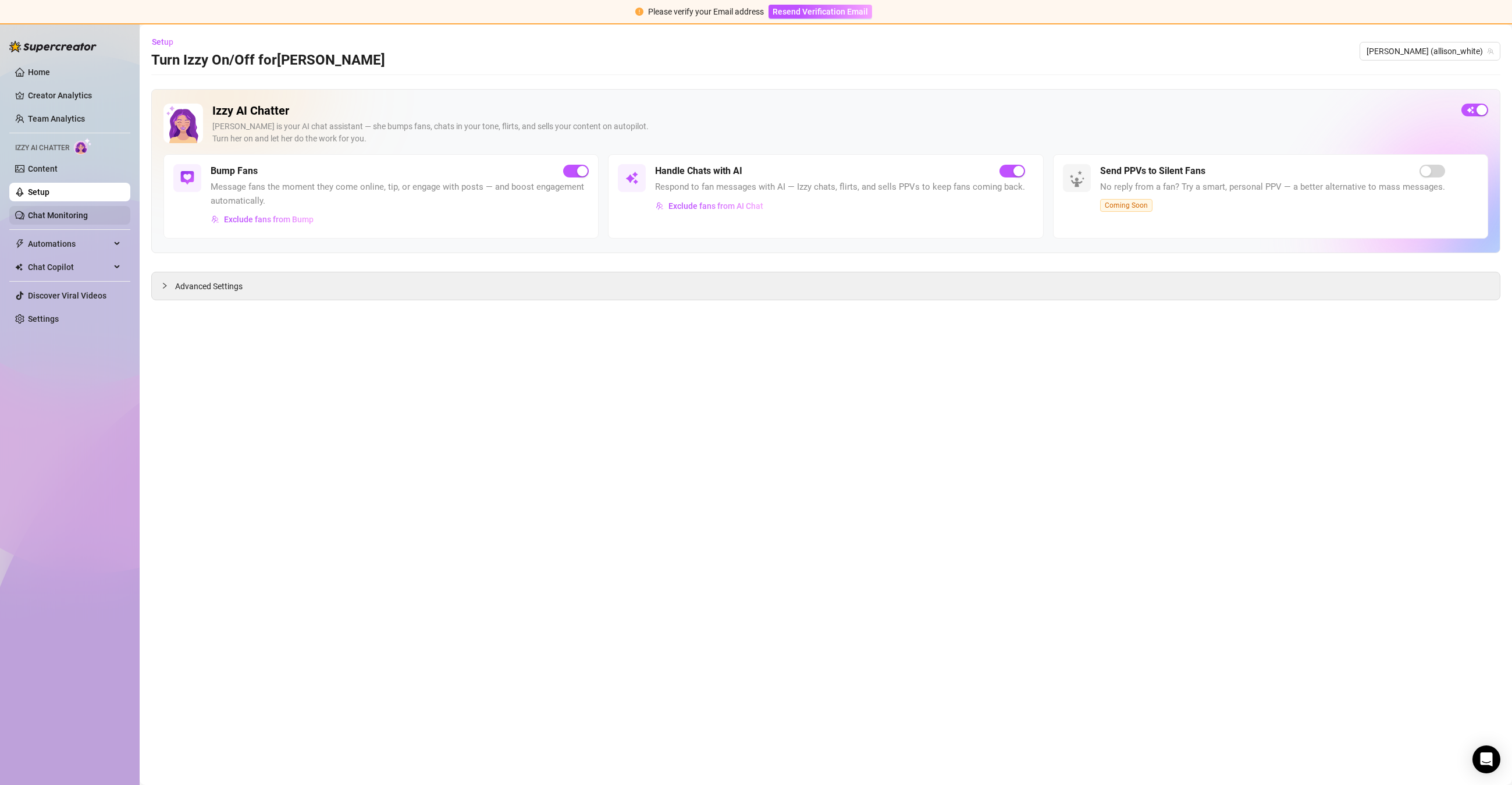
click at [71, 216] on link "Chat Monitoring" at bounding box center [58, 215] width 60 height 10
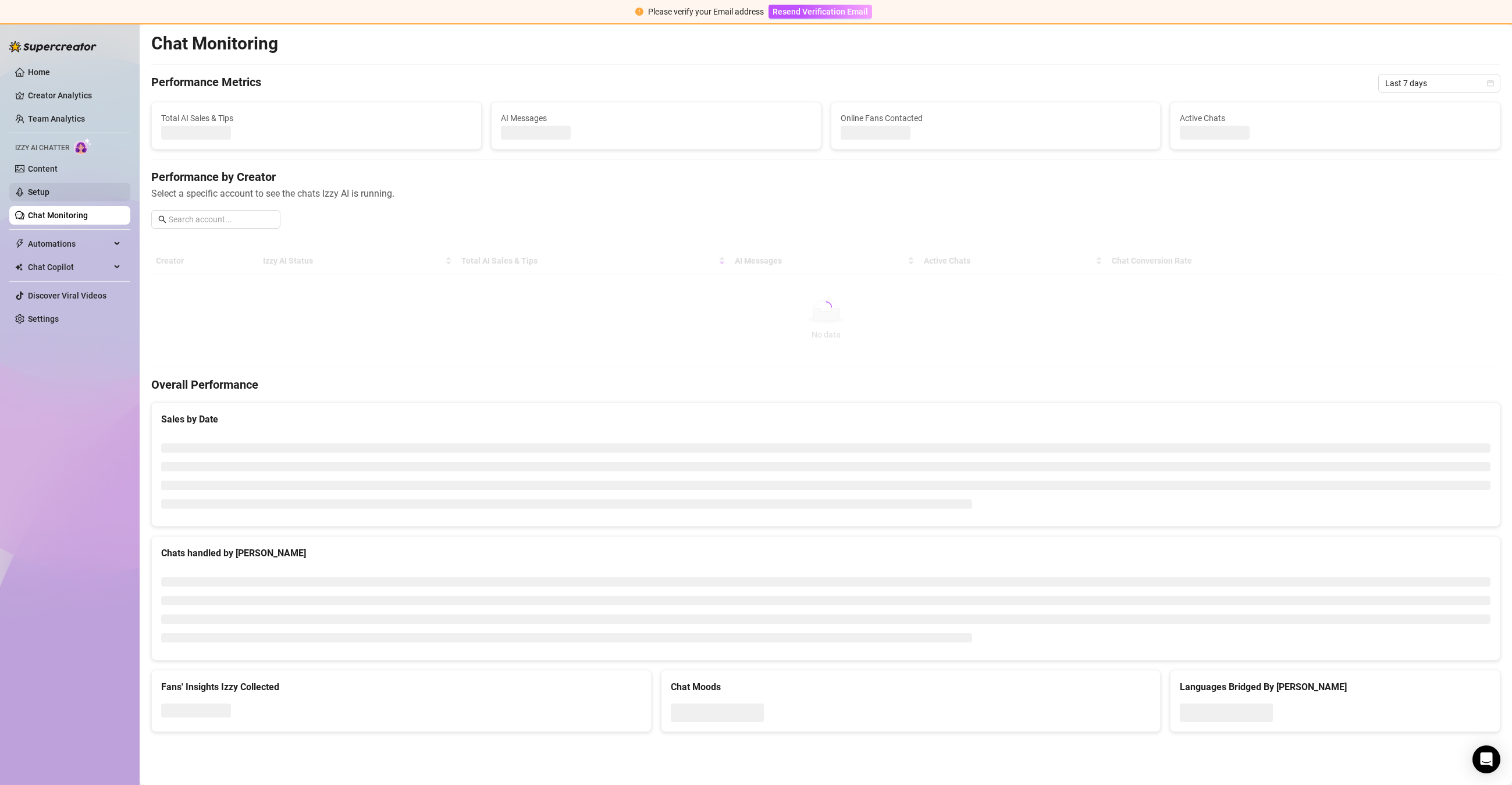
click at [50, 190] on link "Setup" at bounding box center [39, 192] width 22 height 10
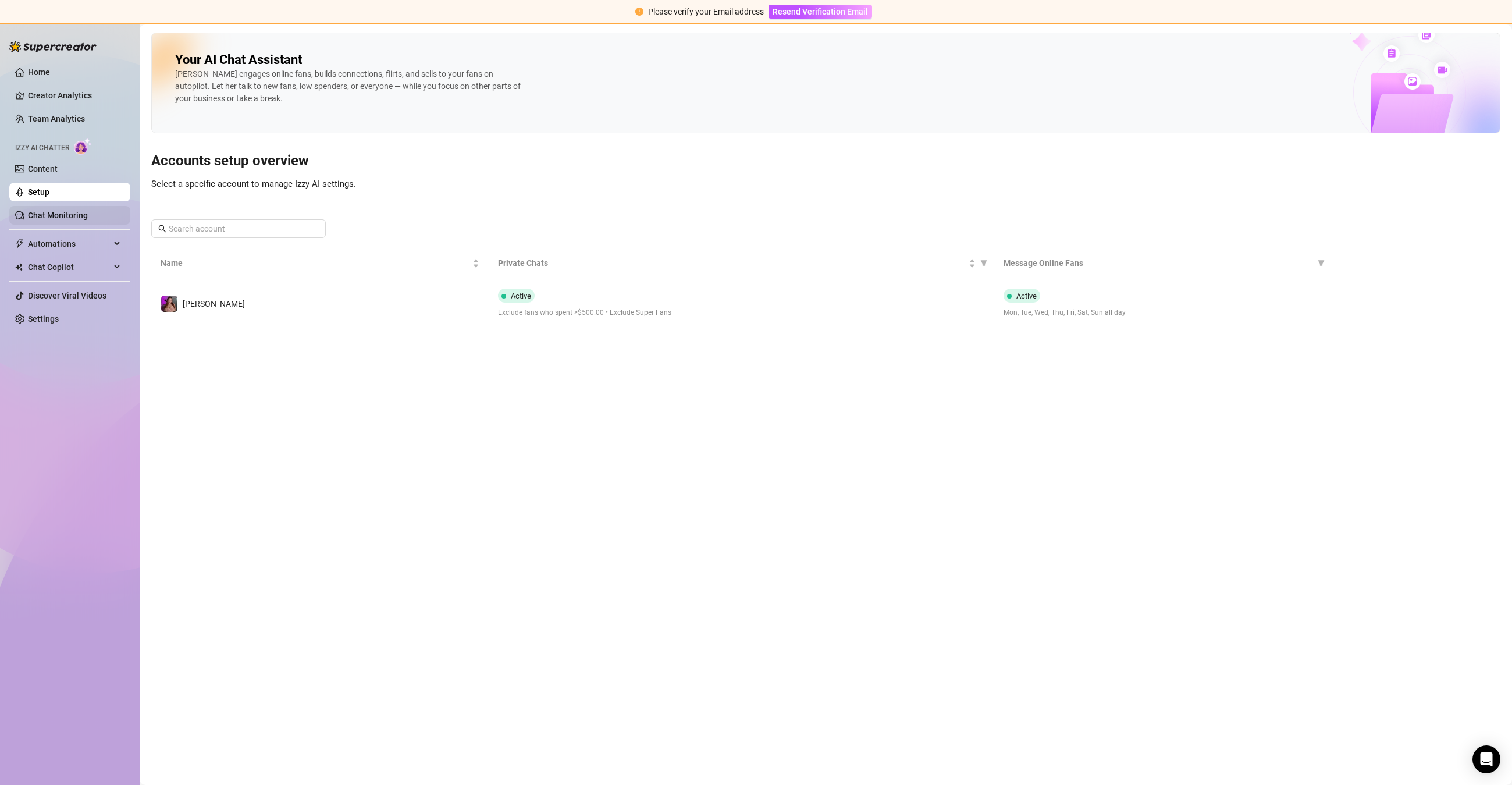
click at [85, 211] on link "Chat Monitoring" at bounding box center [58, 215] width 60 height 10
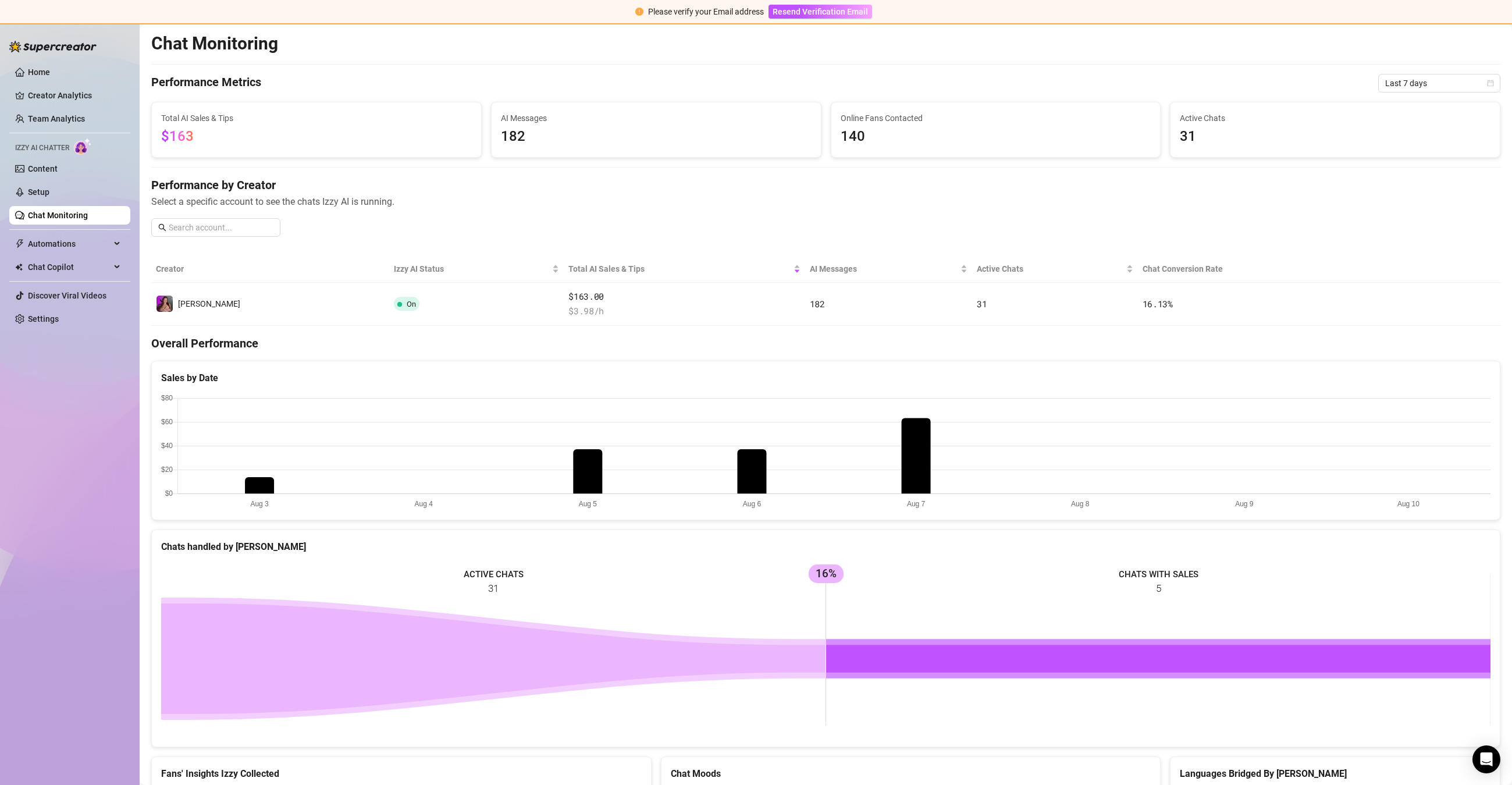
scroll to position [4, 0]
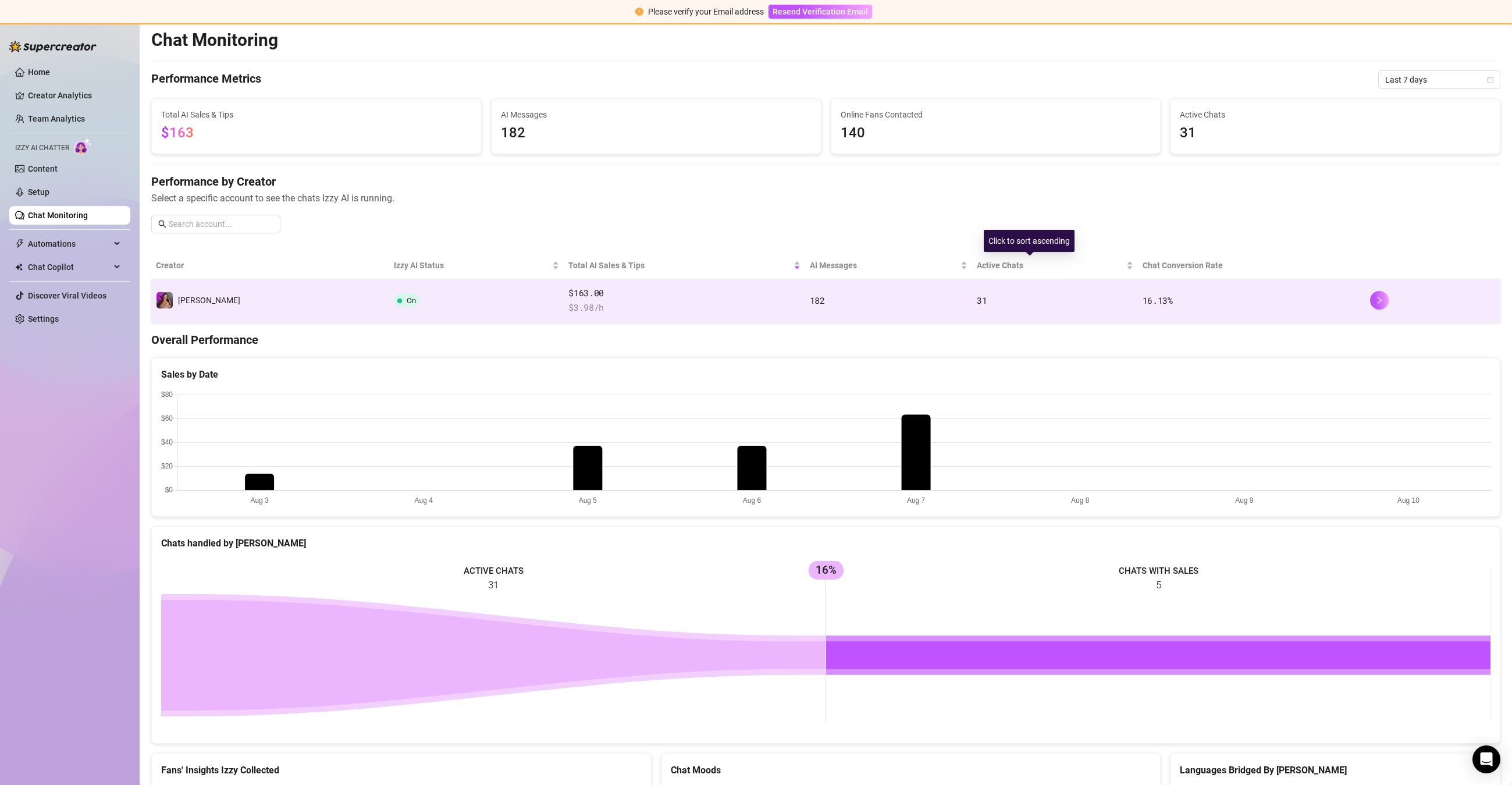
click at [974, 281] on td "31" at bounding box center [1055, 300] width 165 height 43
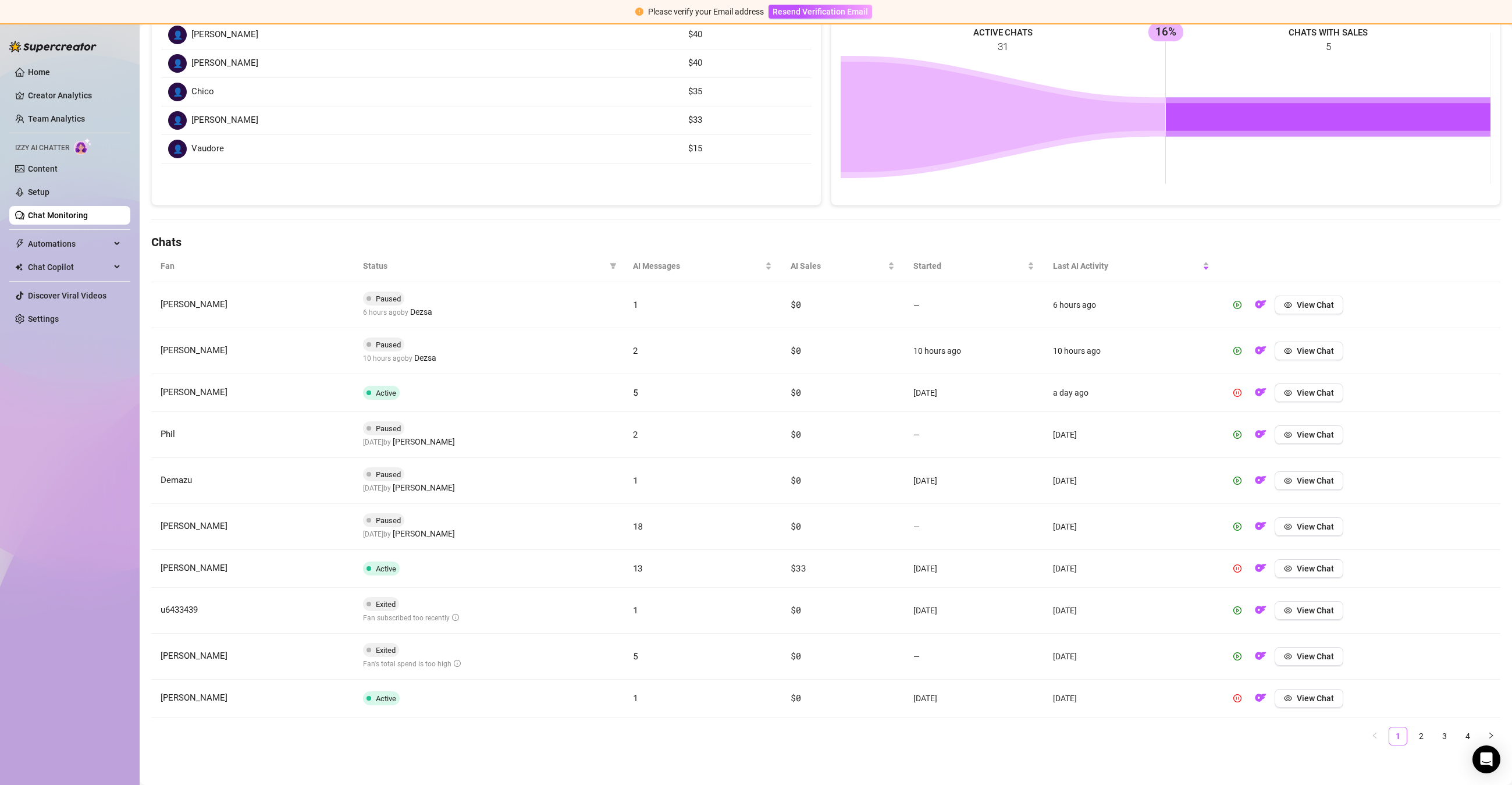
scroll to position [211, 0]
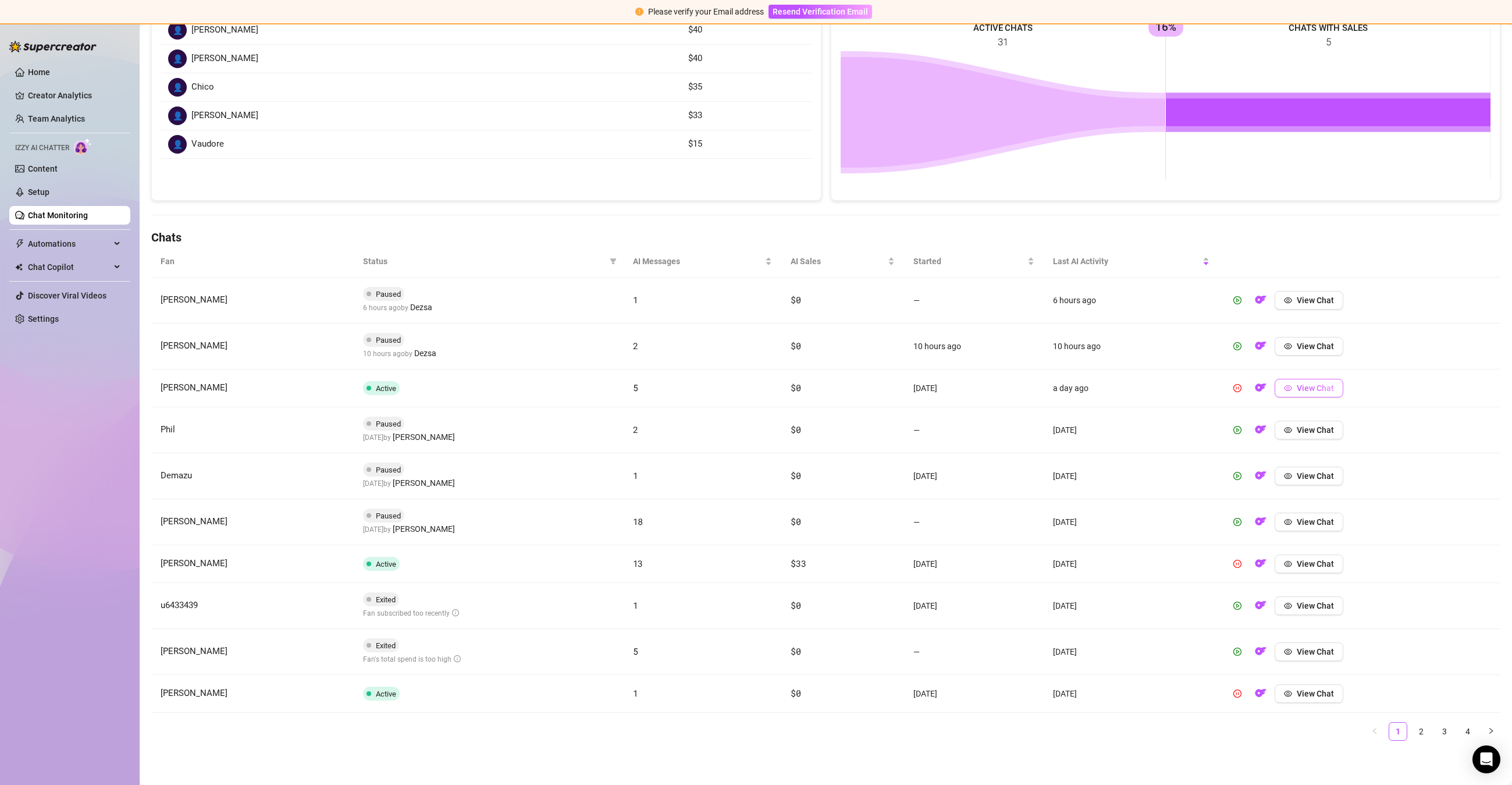
click at [1317, 384] on span "View Chat" at bounding box center [1315, 389] width 37 height 10
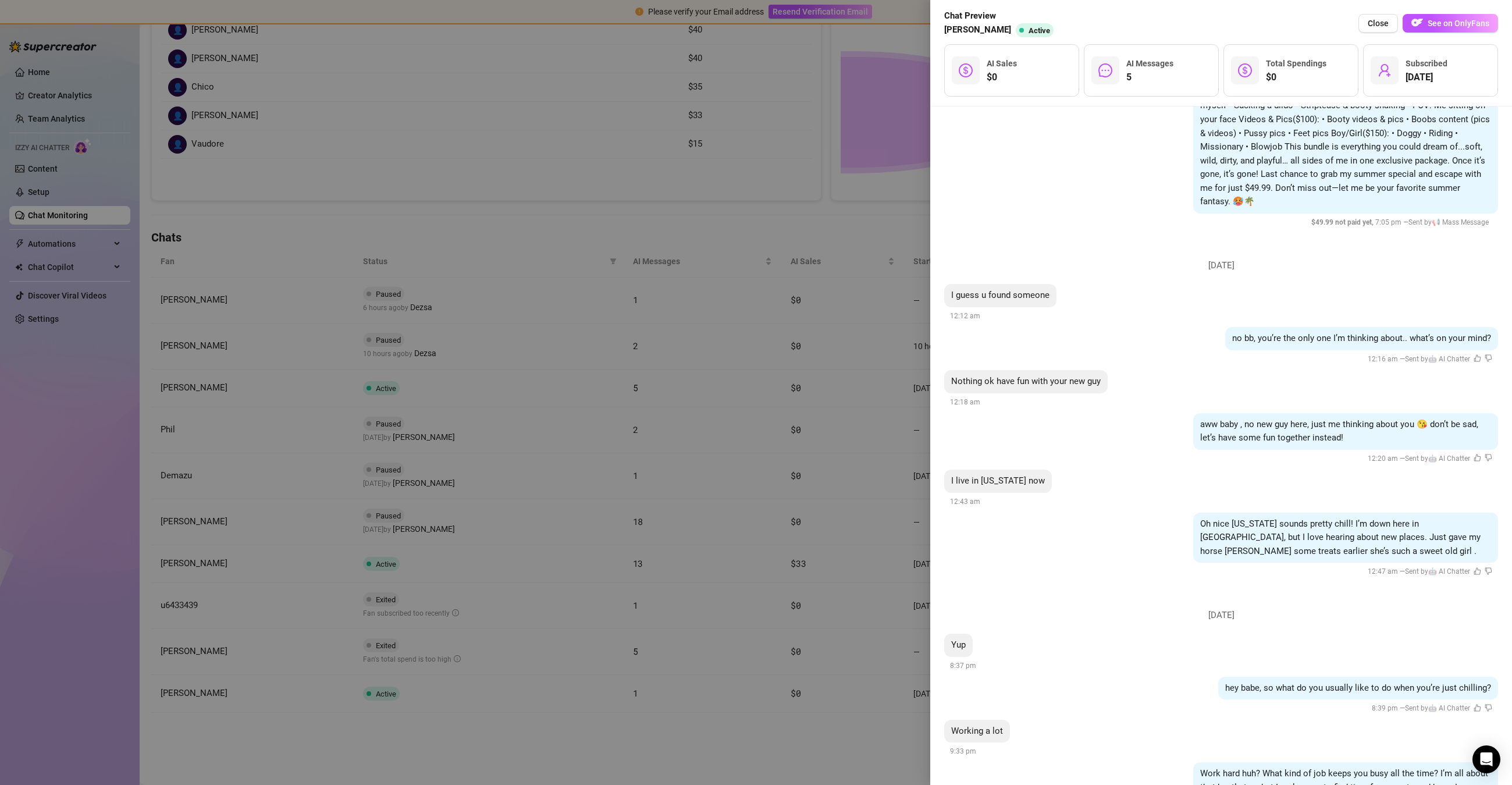
scroll to position [257, 0]
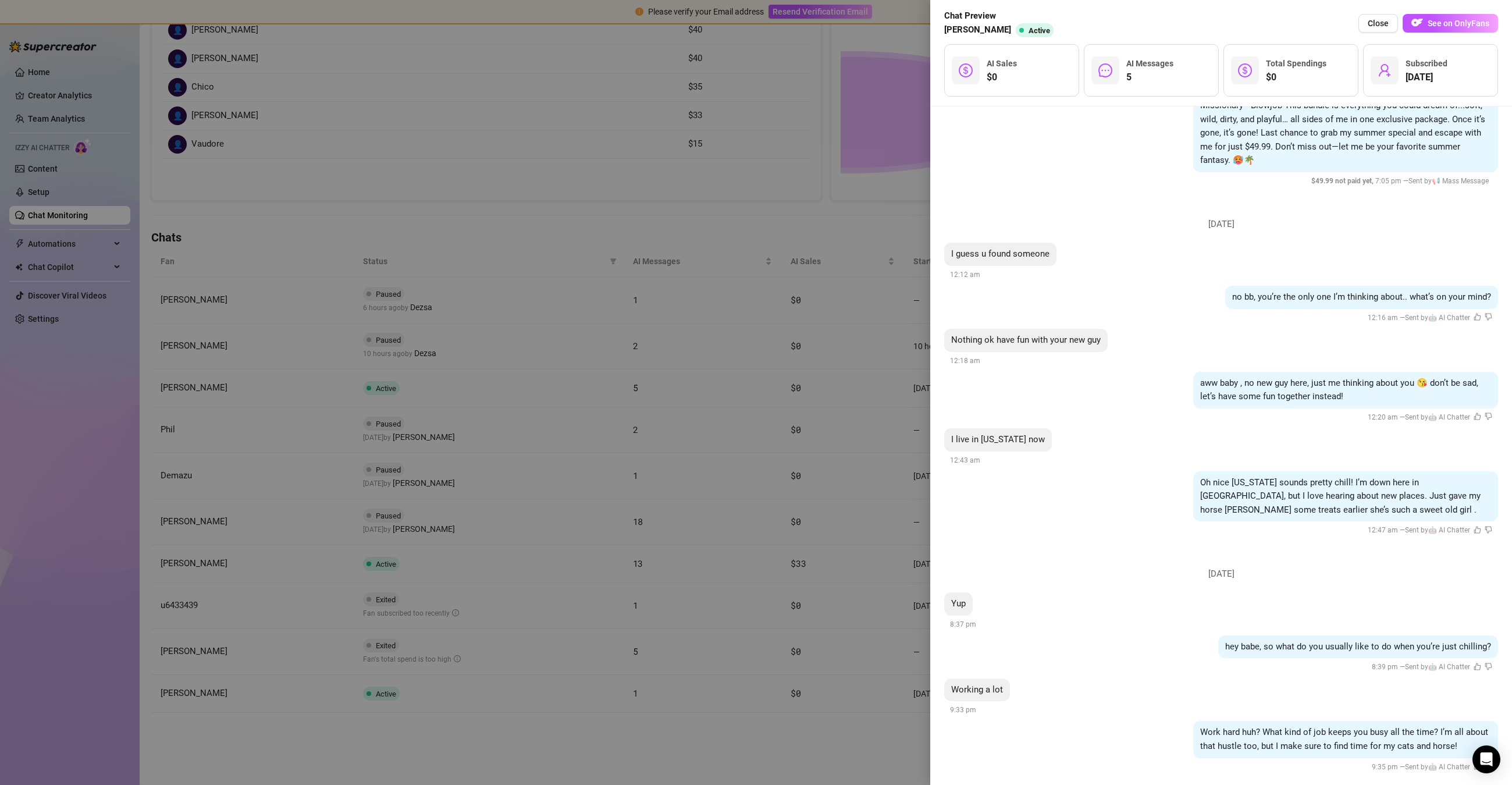
click at [823, 543] on div at bounding box center [756, 392] width 1512 height 785
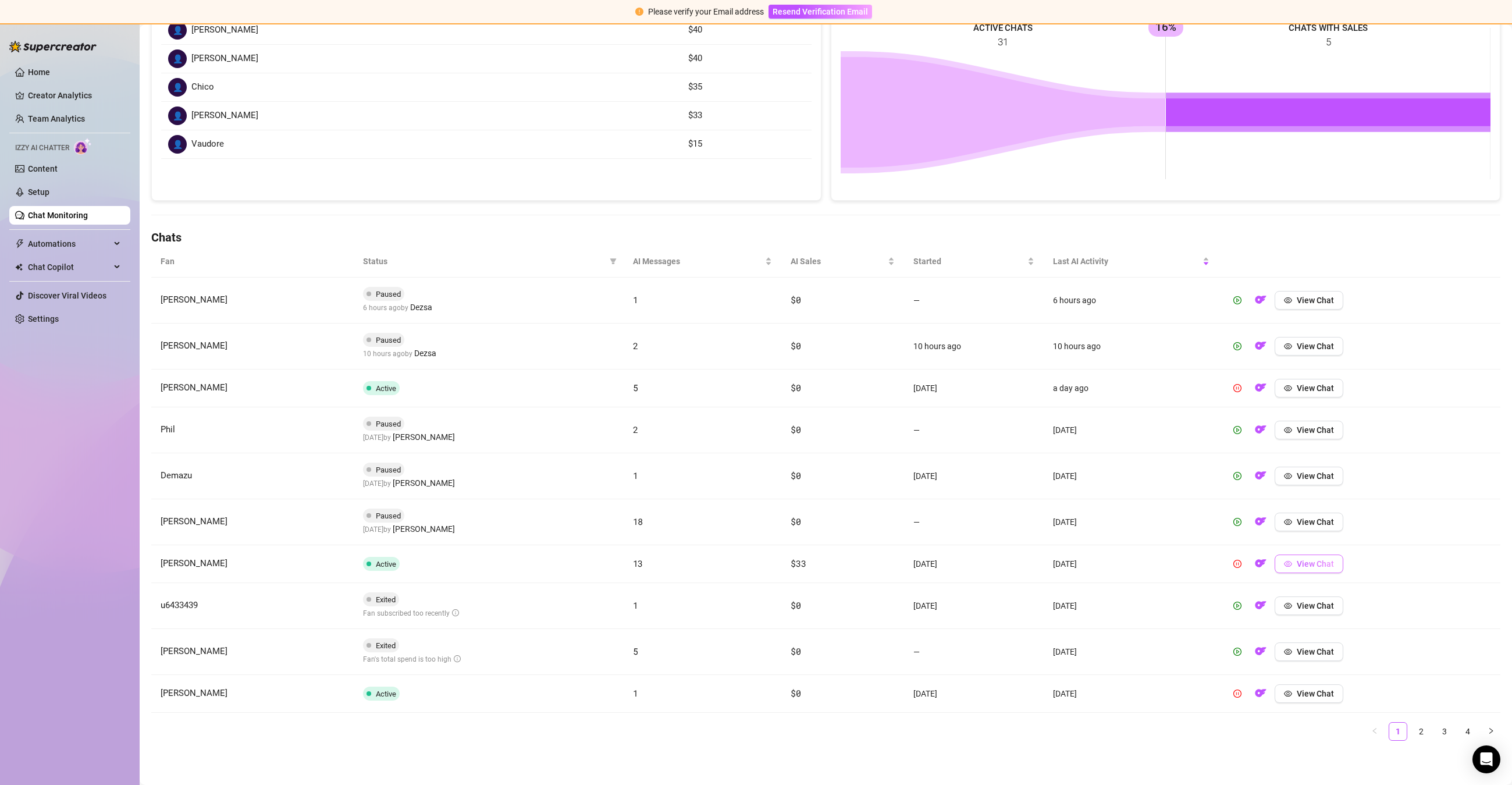
click at [1316, 573] on button "View Chat" at bounding box center [1309, 564] width 69 height 19
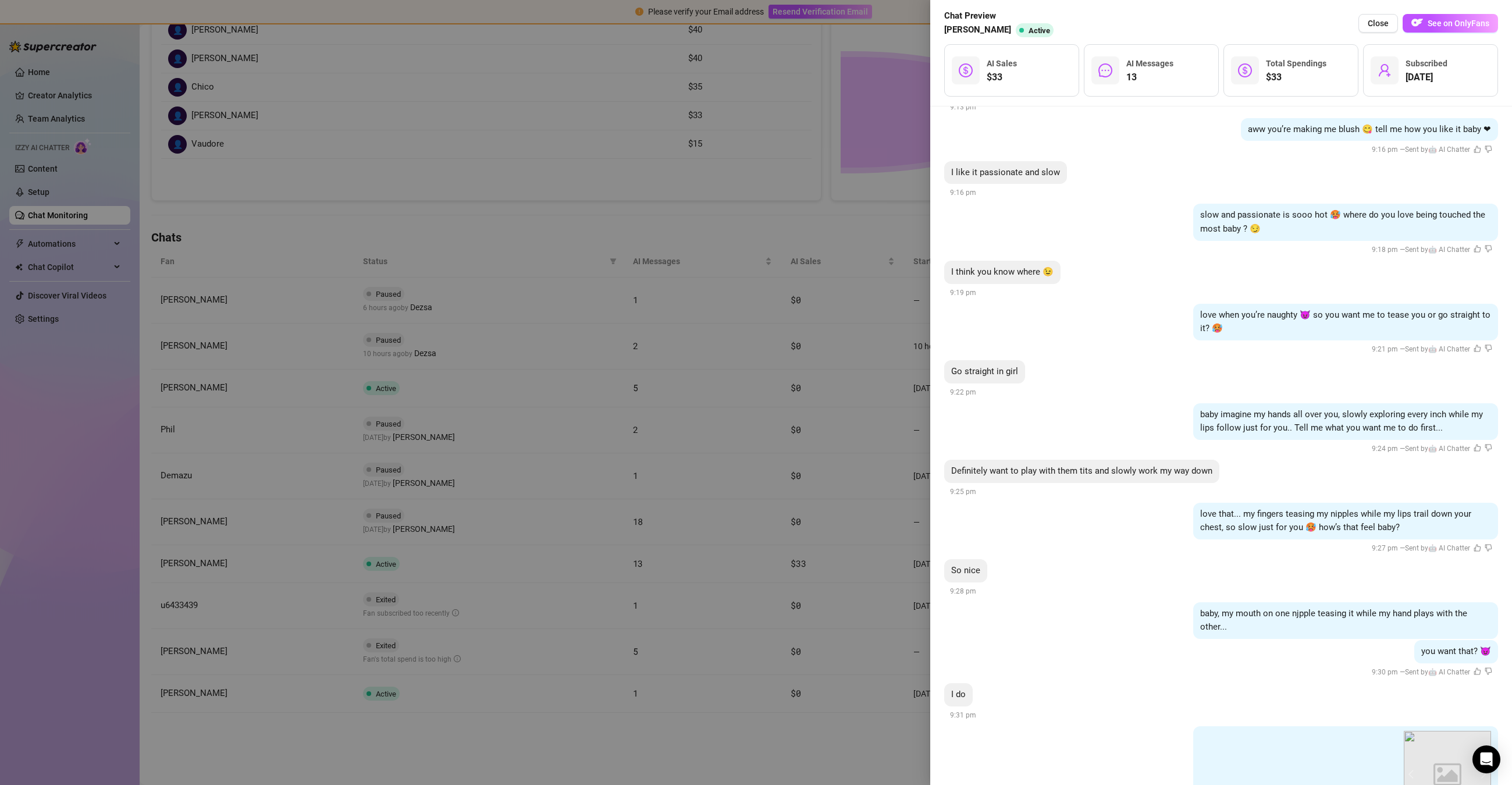
scroll to position [484, 0]
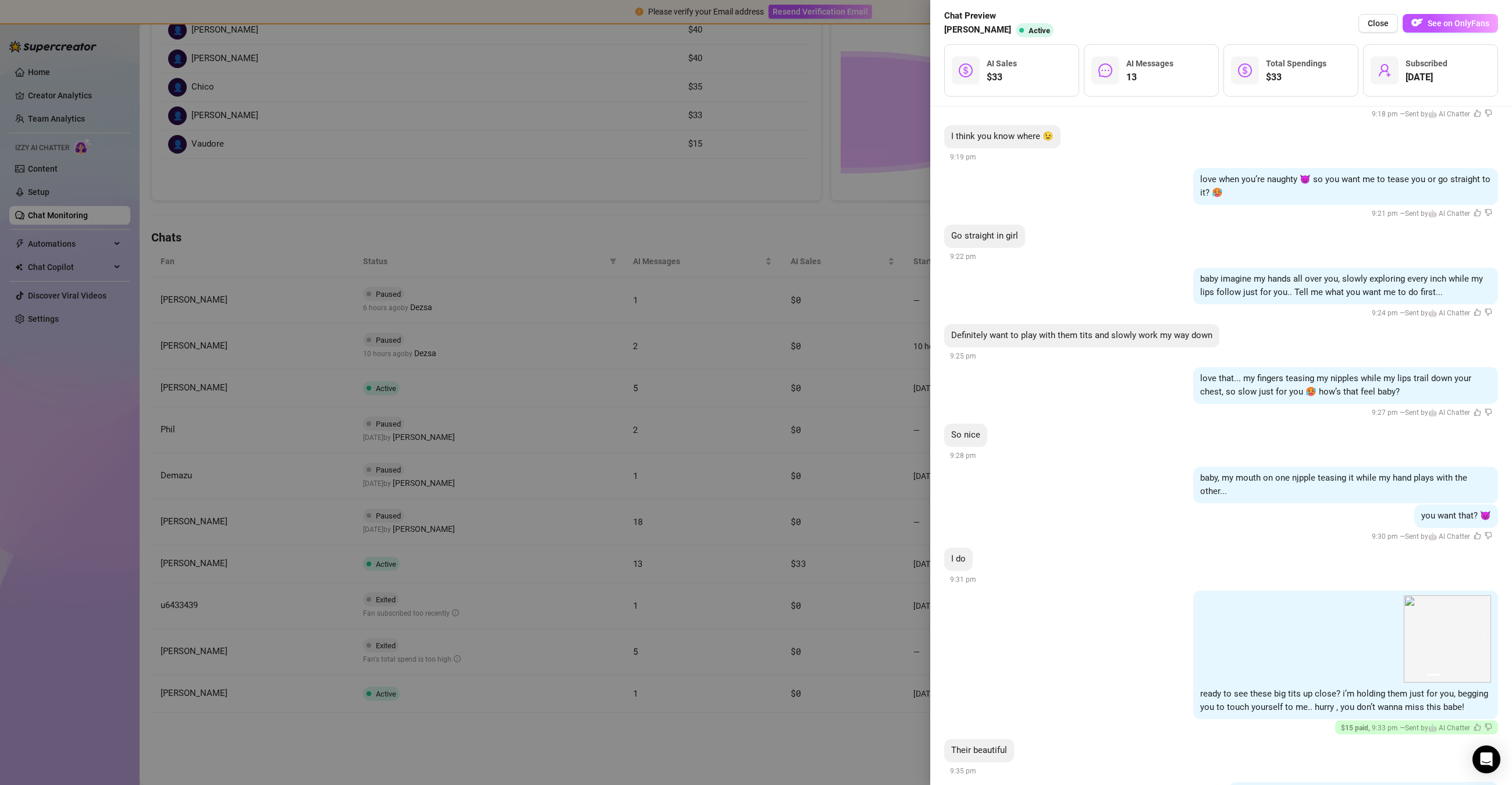
click at [668, 654] on div at bounding box center [756, 392] width 1512 height 785
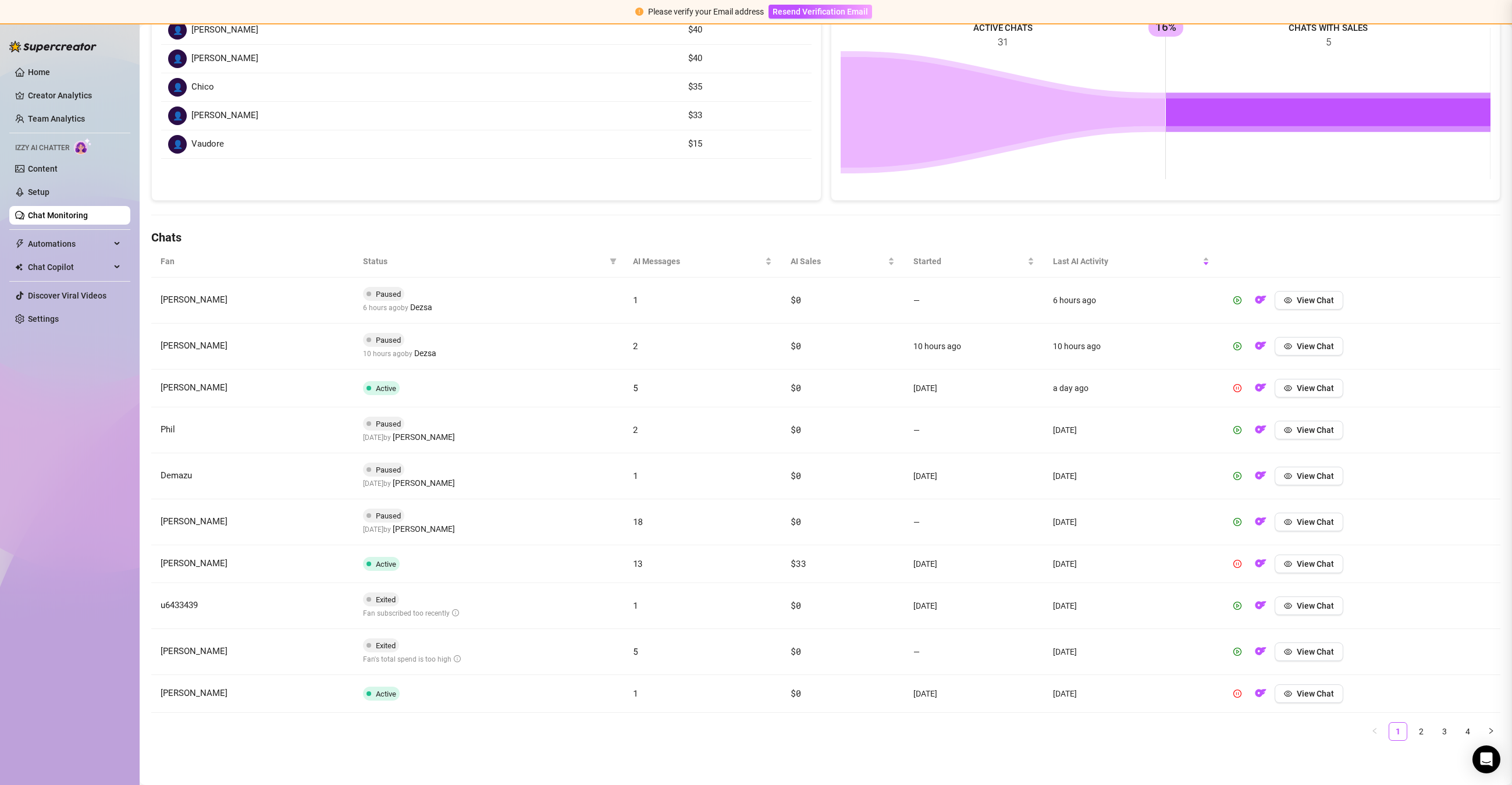
scroll to position [0, 0]
click at [1290, 604] on icon "eye" at bounding box center [1288, 606] width 8 height 8
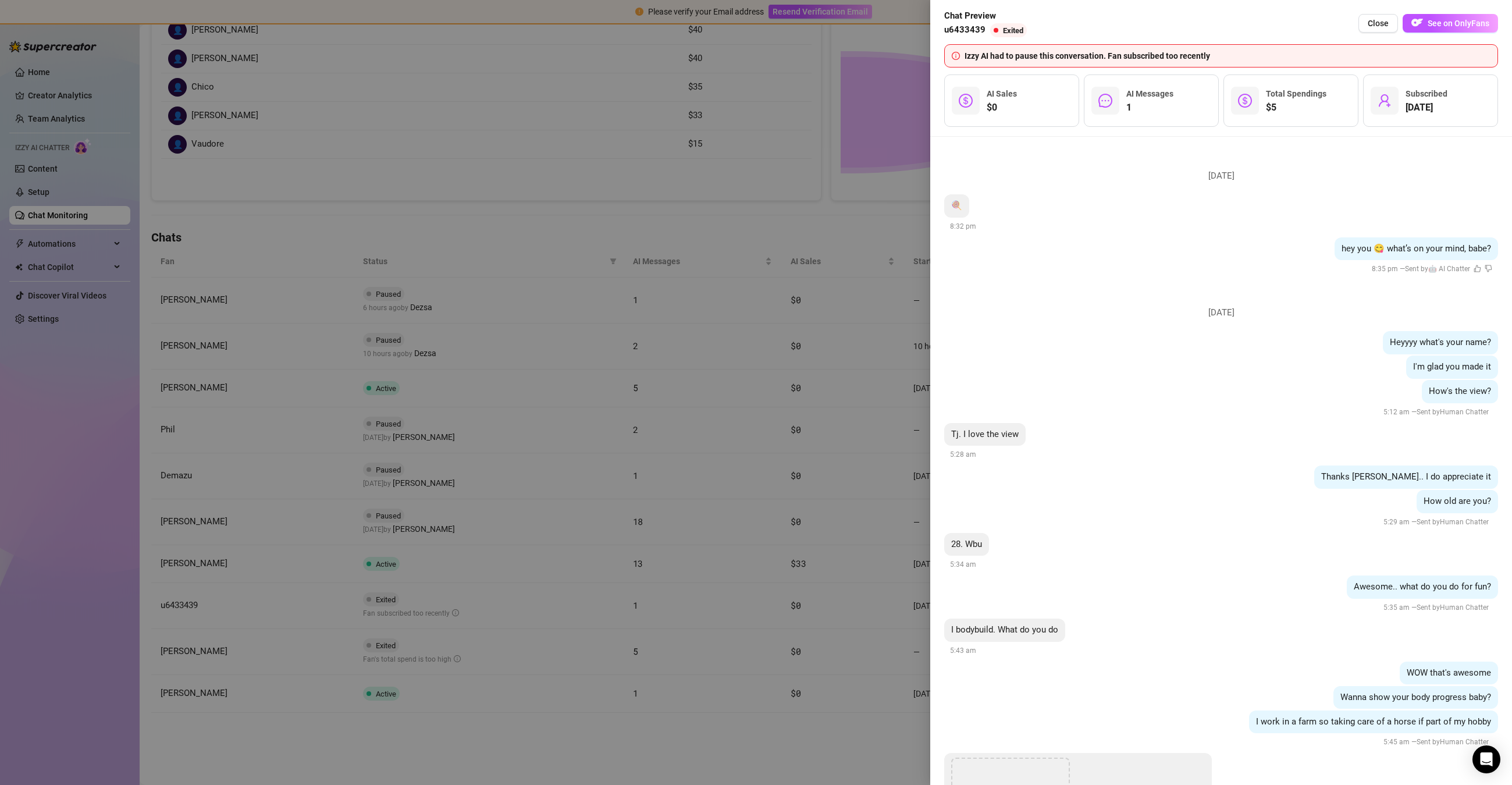
scroll to position [705, 0]
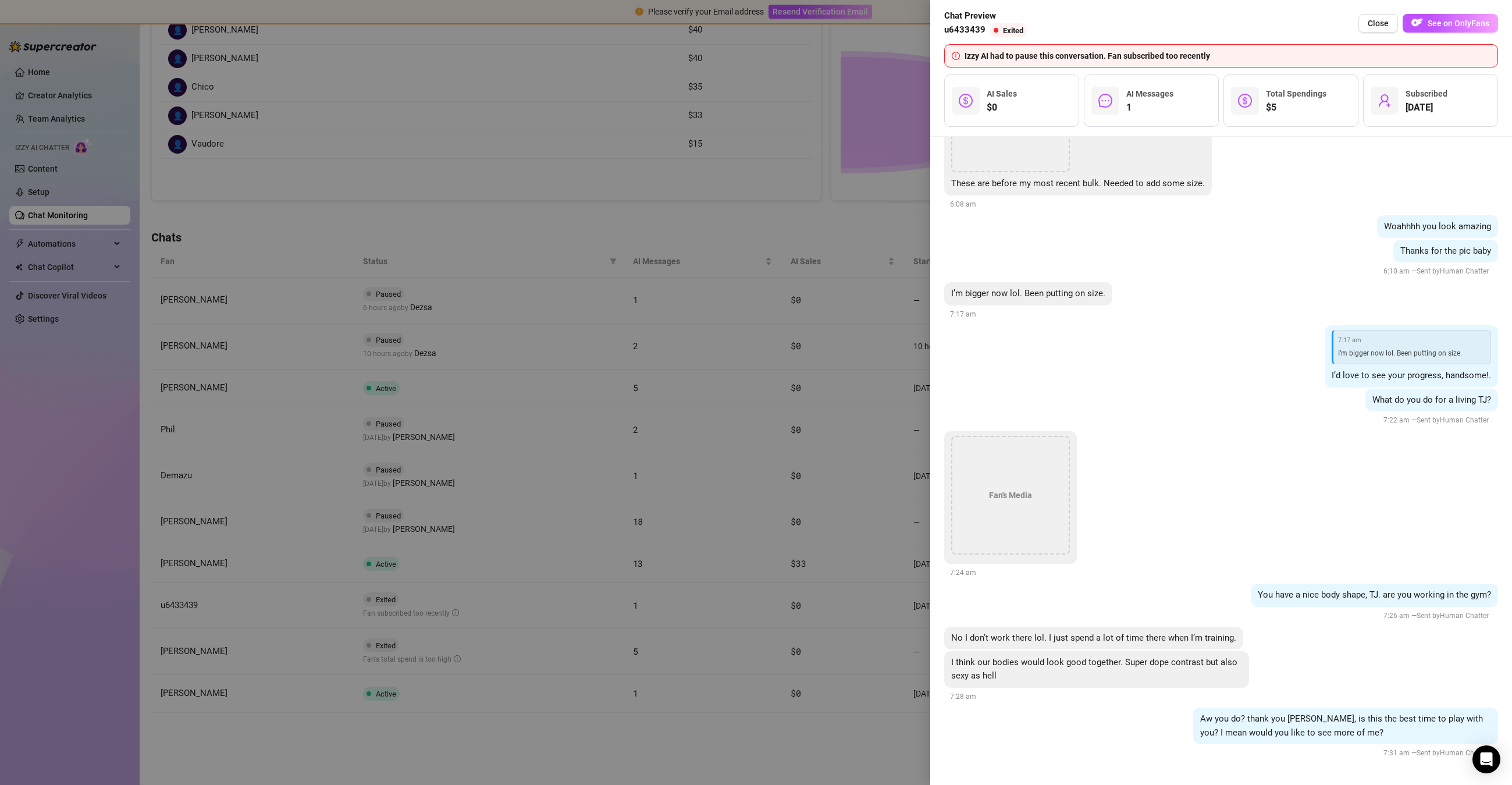
drag, startPoint x: 836, startPoint y: 591, endPoint x: 1096, endPoint y: 592, distance: 260.0
click at [844, 591] on div at bounding box center [756, 392] width 1512 height 785
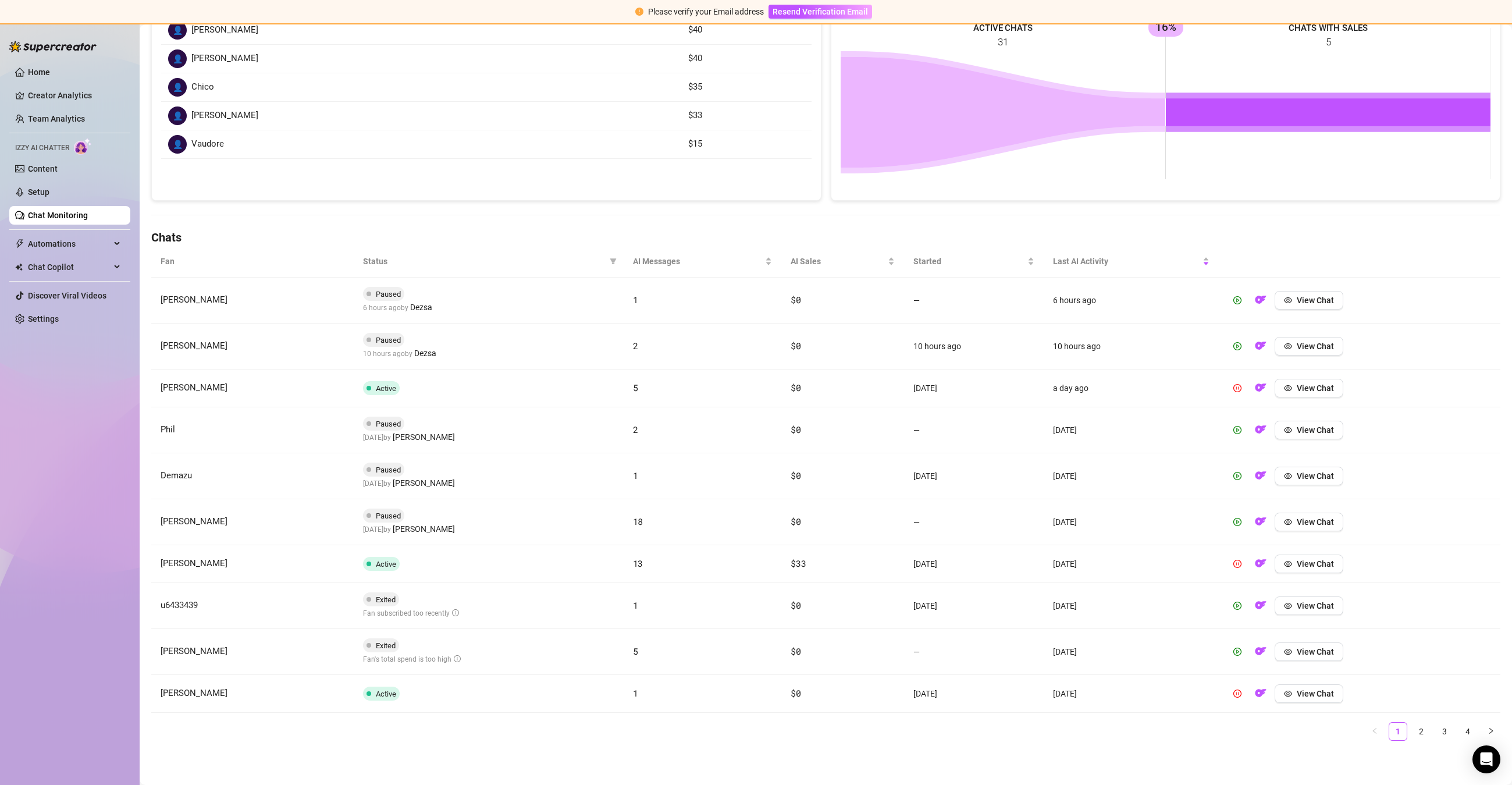
click at [1292, 577] on td "View Chat" at bounding box center [1360, 564] width 282 height 38
click at [1301, 559] on span "View Chat" at bounding box center [1315, 564] width 37 height 10
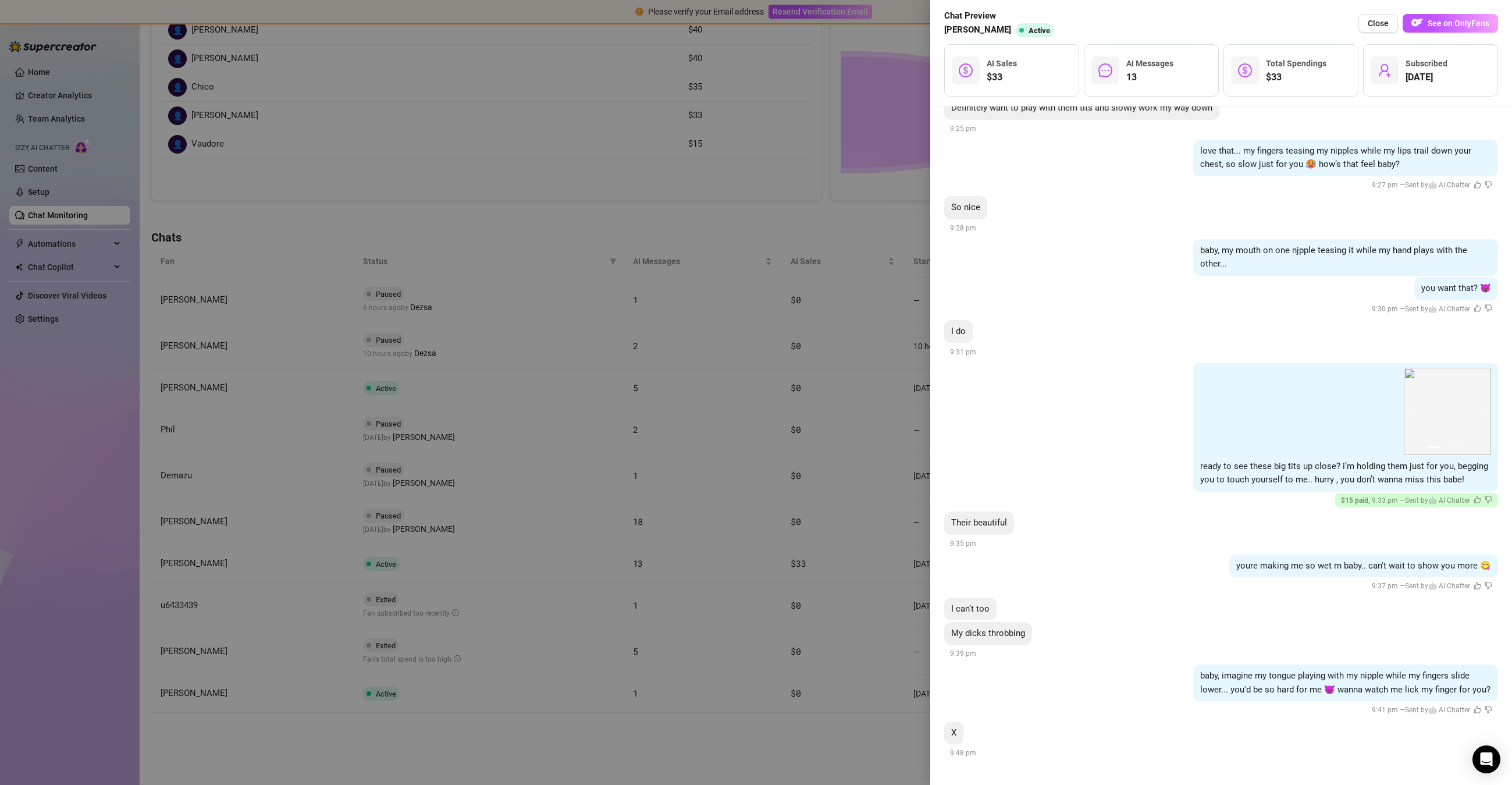
scroll to position [710, 0]
click at [605, 448] on div at bounding box center [756, 392] width 1512 height 785
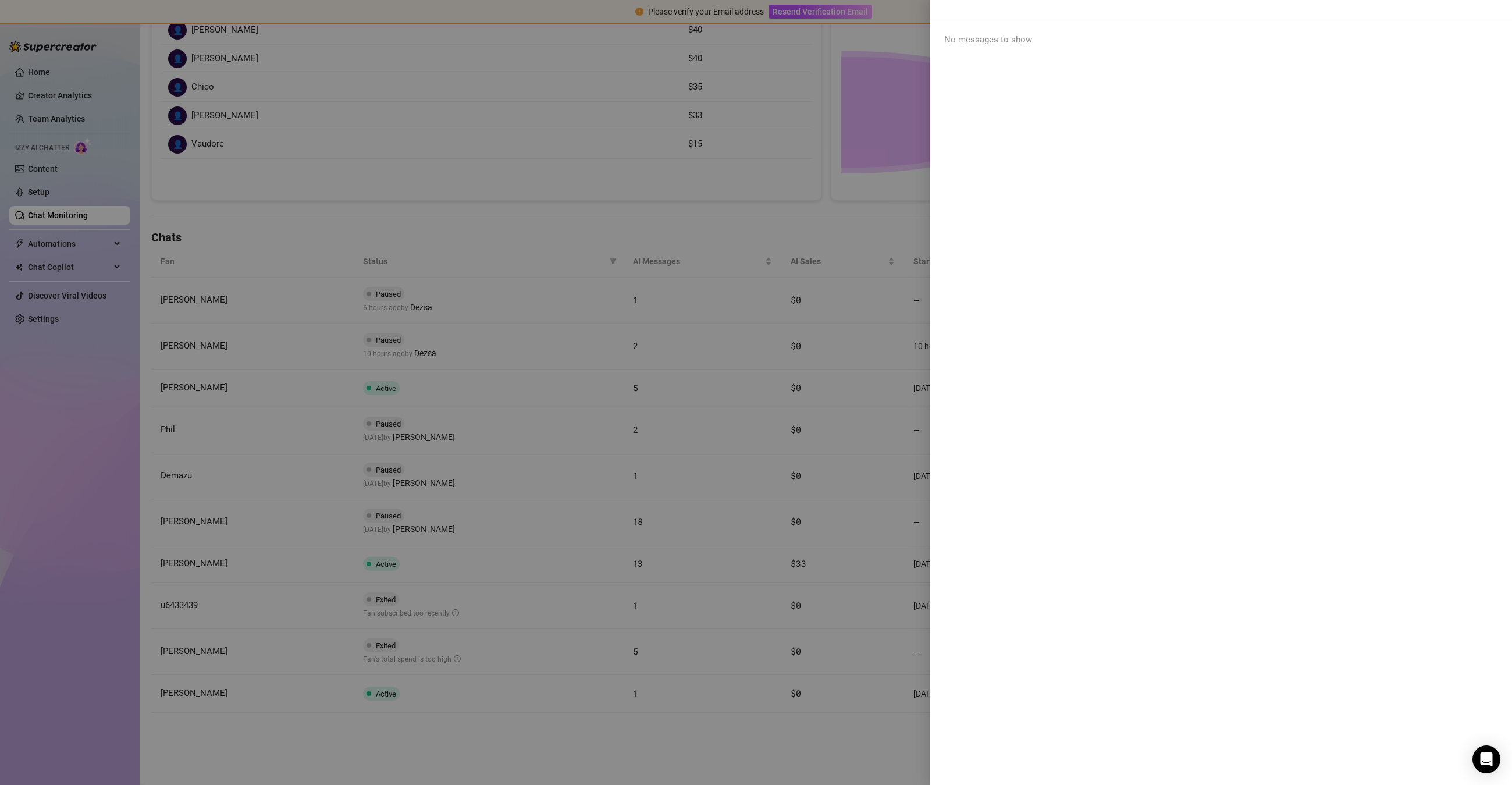
scroll to position [0, 0]
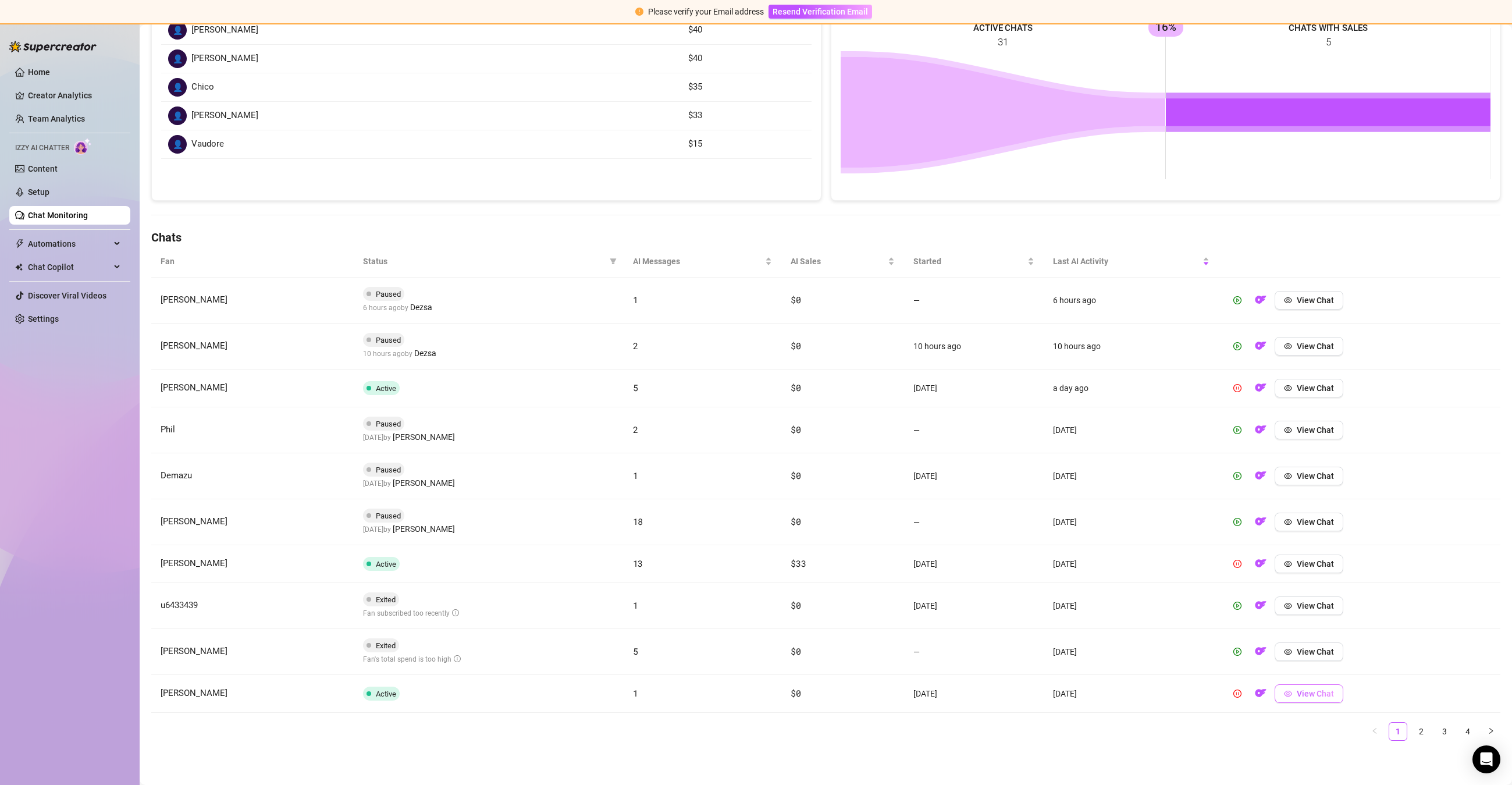
click at [1297, 690] on span "View Chat" at bounding box center [1315, 694] width 37 height 10
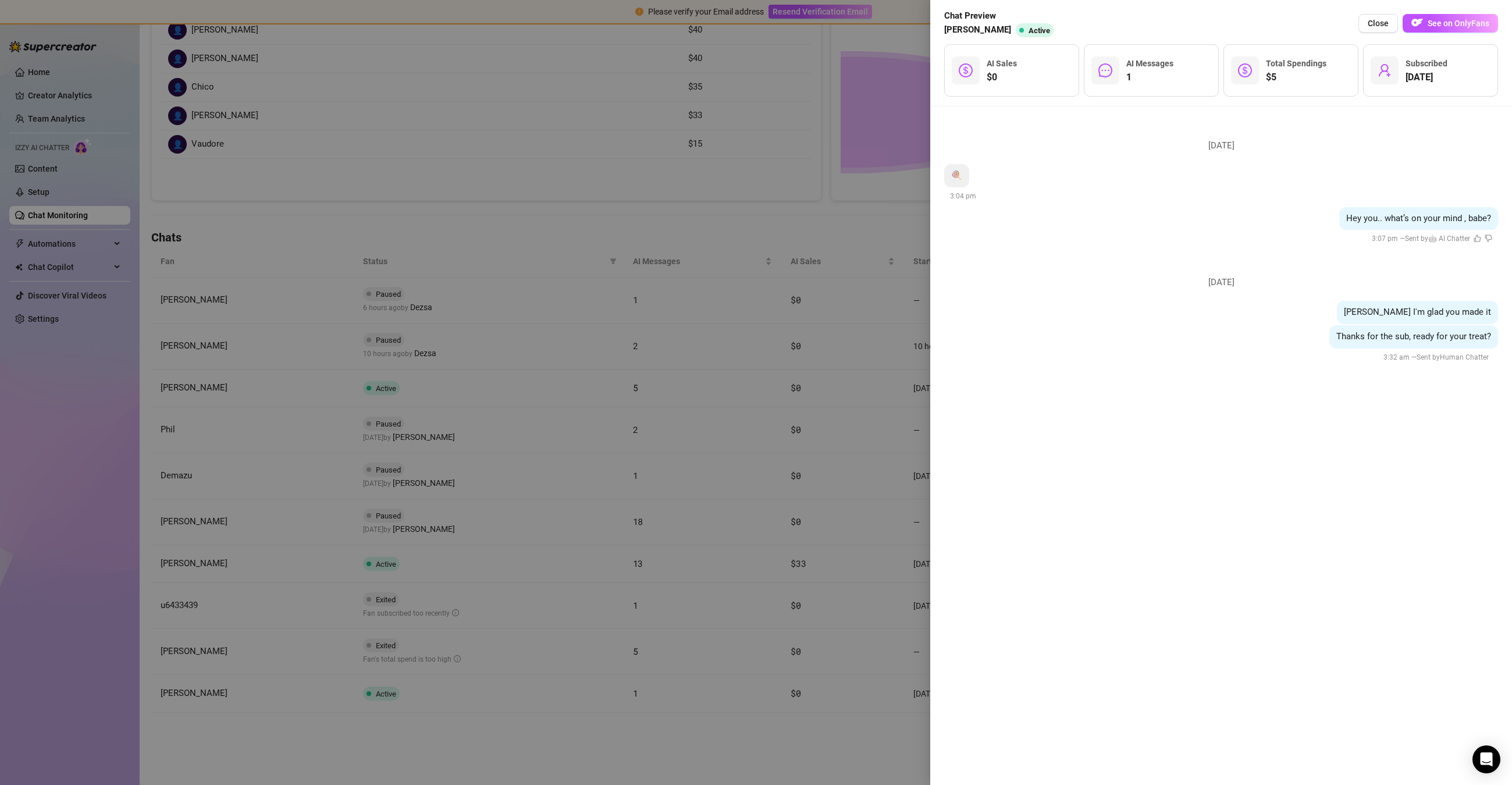
click at [802, 650] on div at bounding box center [756, 392] width 1512 height 785
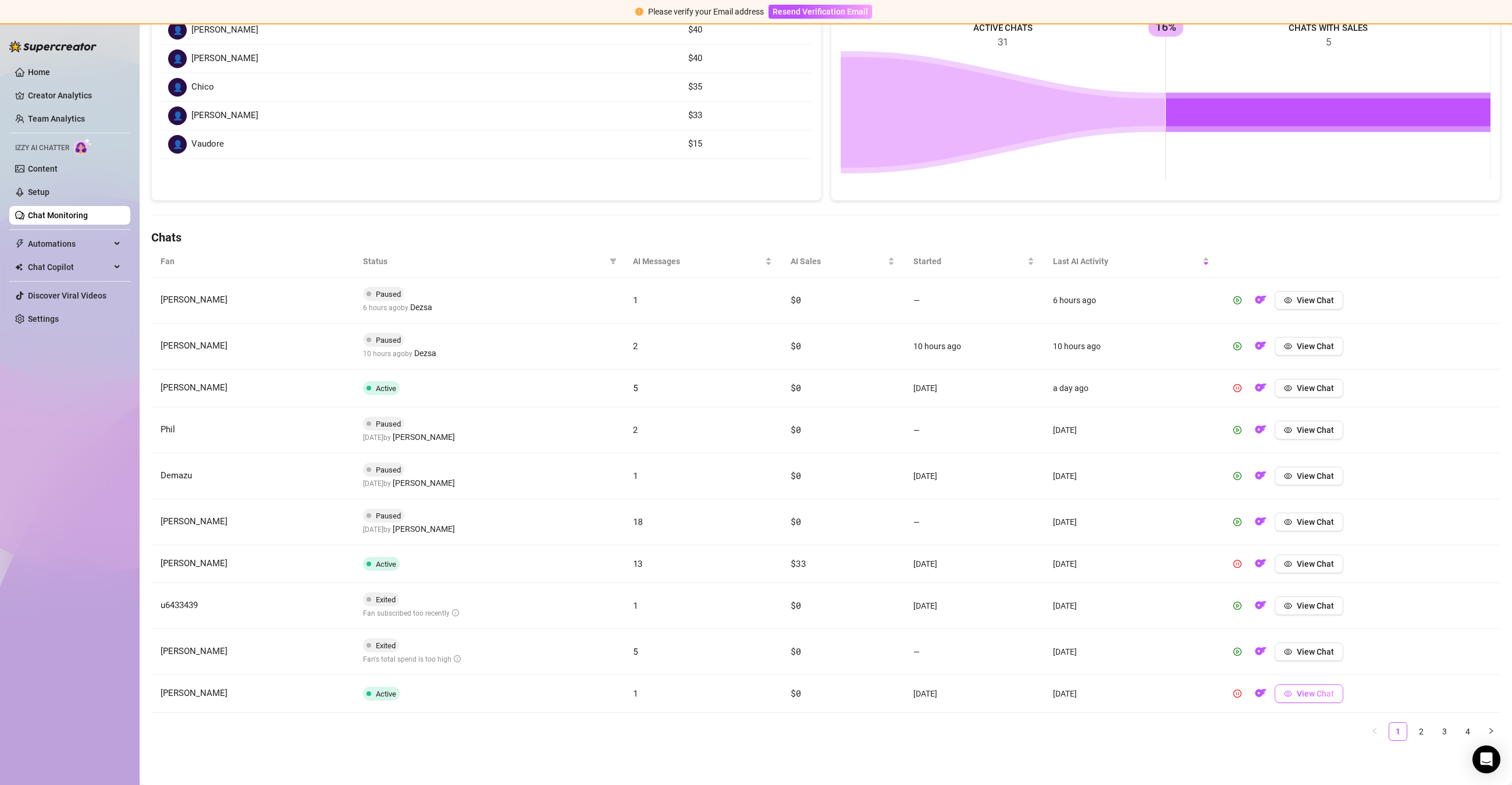
click at [1296, 696] on button "View Chat" at bounding box center [1309, 693] width 69 height 19
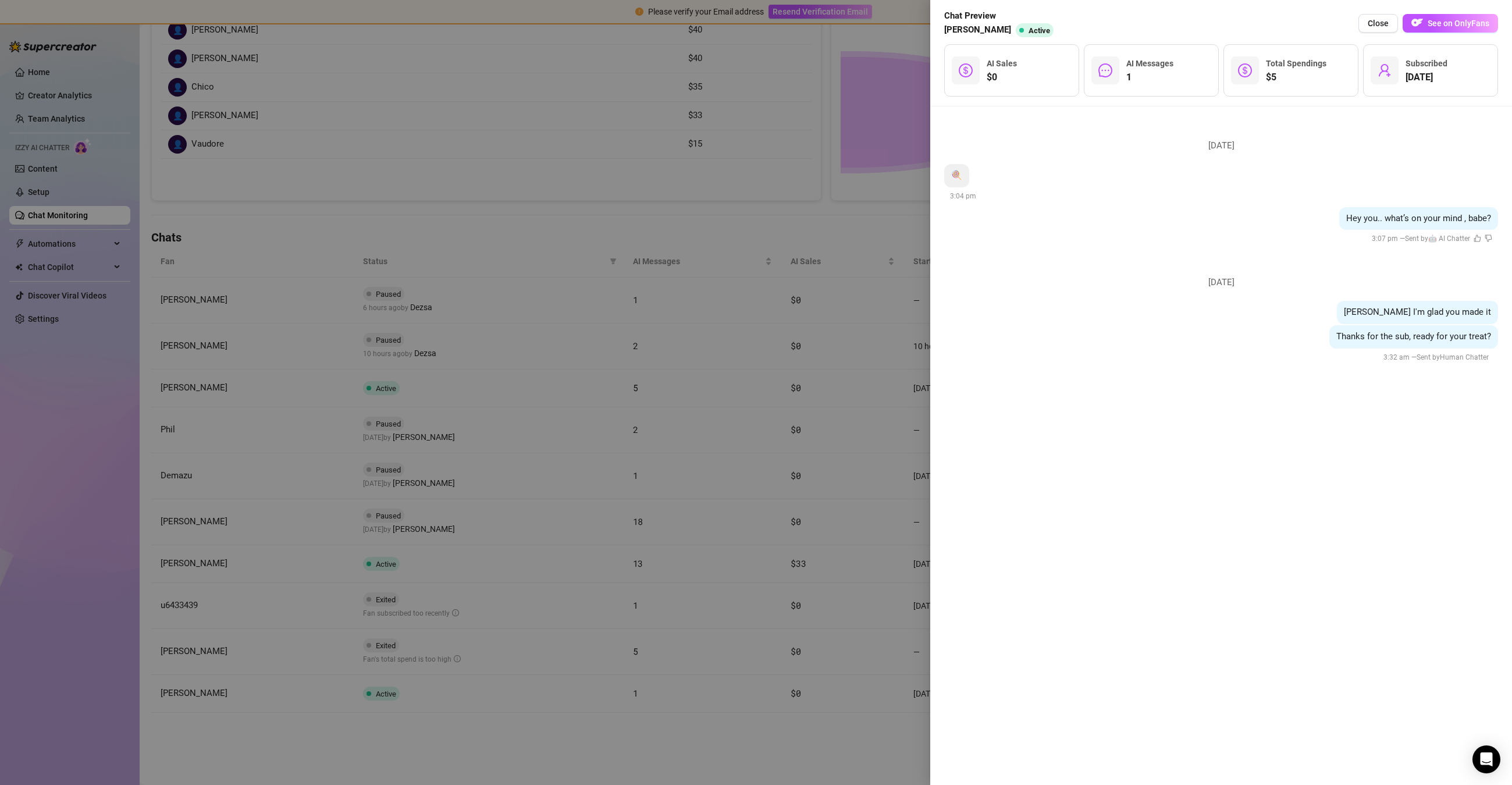
click at [912, 570] on div at bounding box center [756, 392] width 1512 height 785
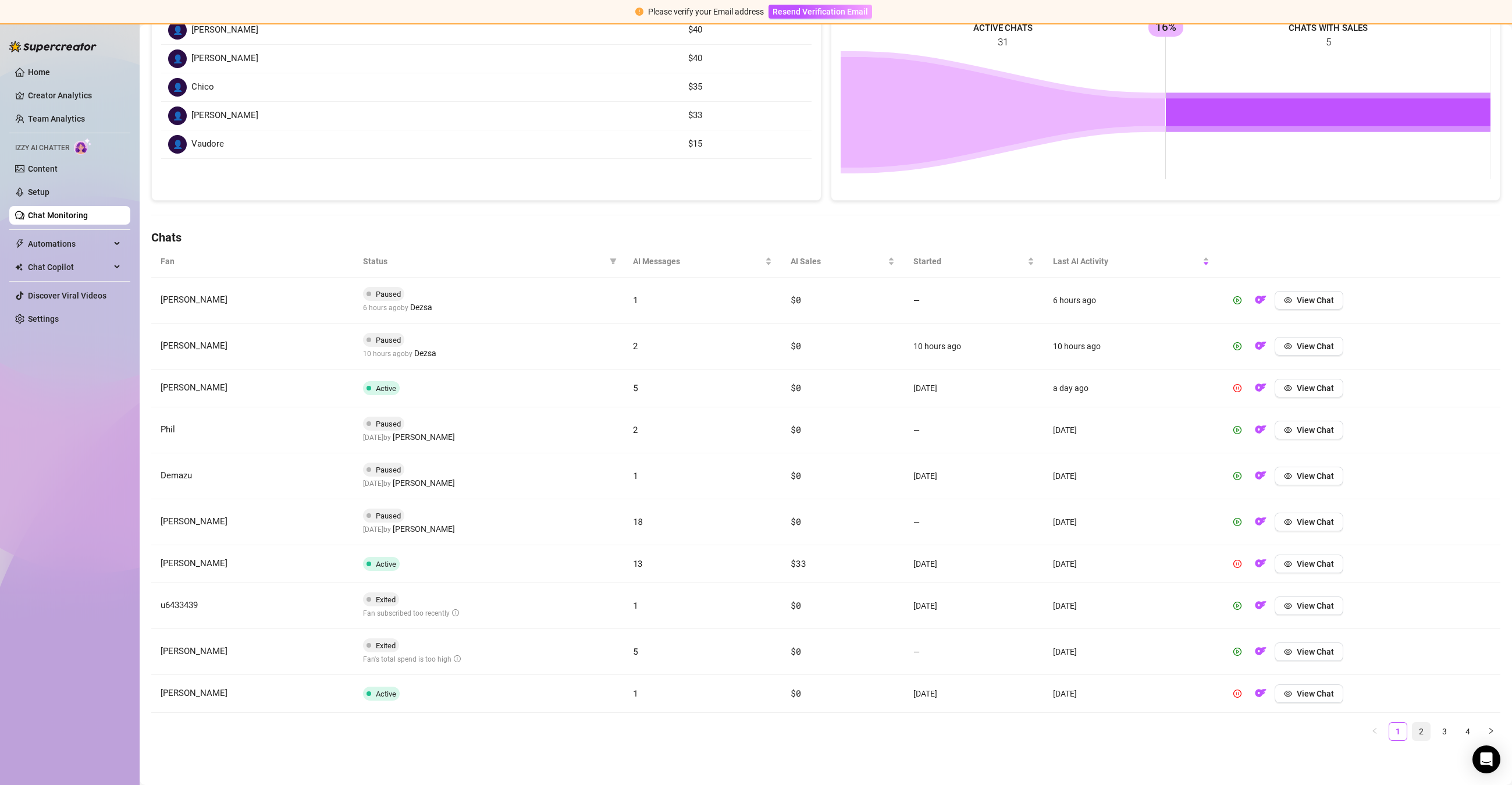
click at [1423, 724] on link "2" at bounding box center [1422, 732] width 18 height 18
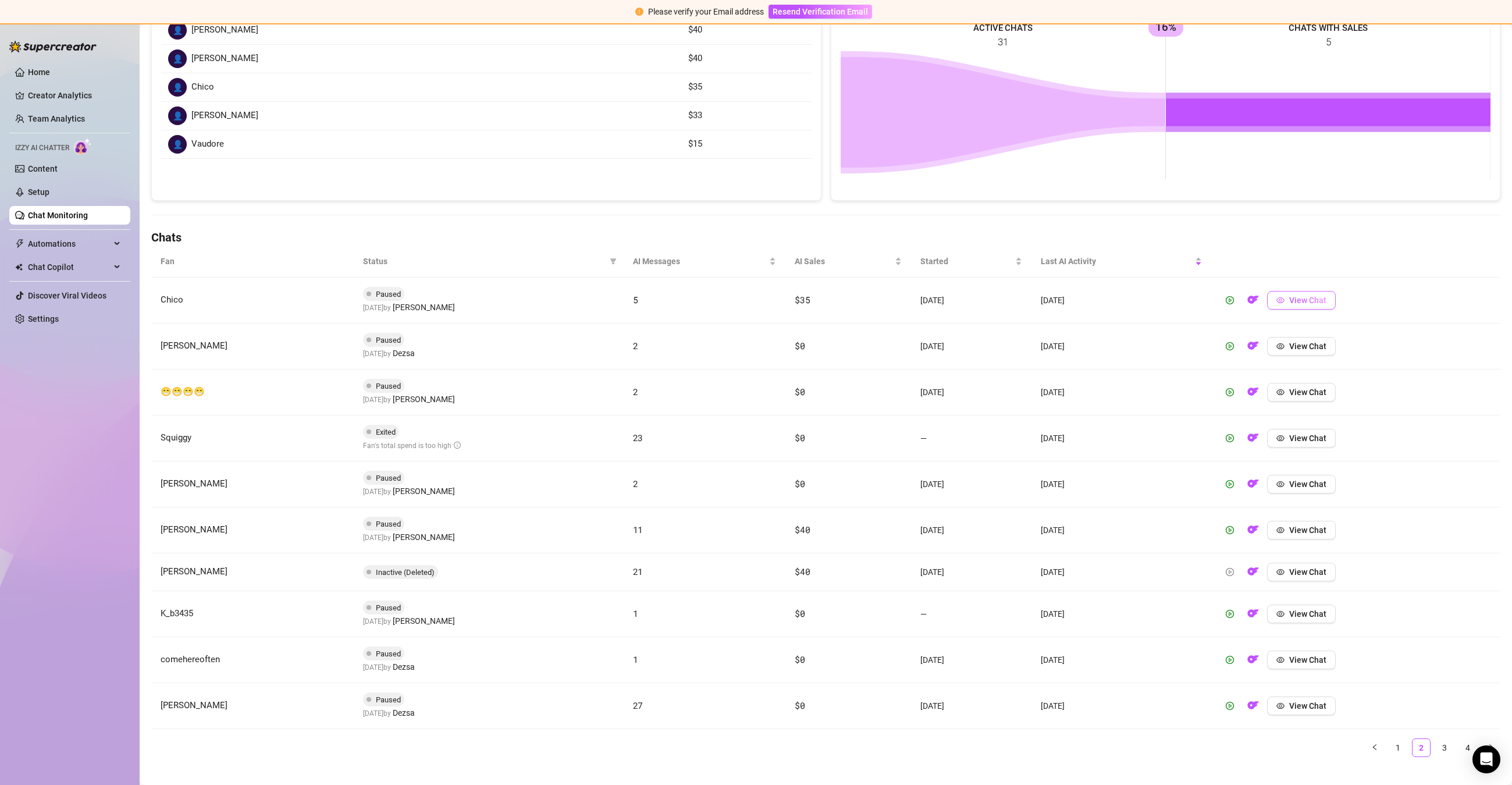
click at [1286, 303] on button "View Chat" at bounding box center [1302, 300] width 69 height 19
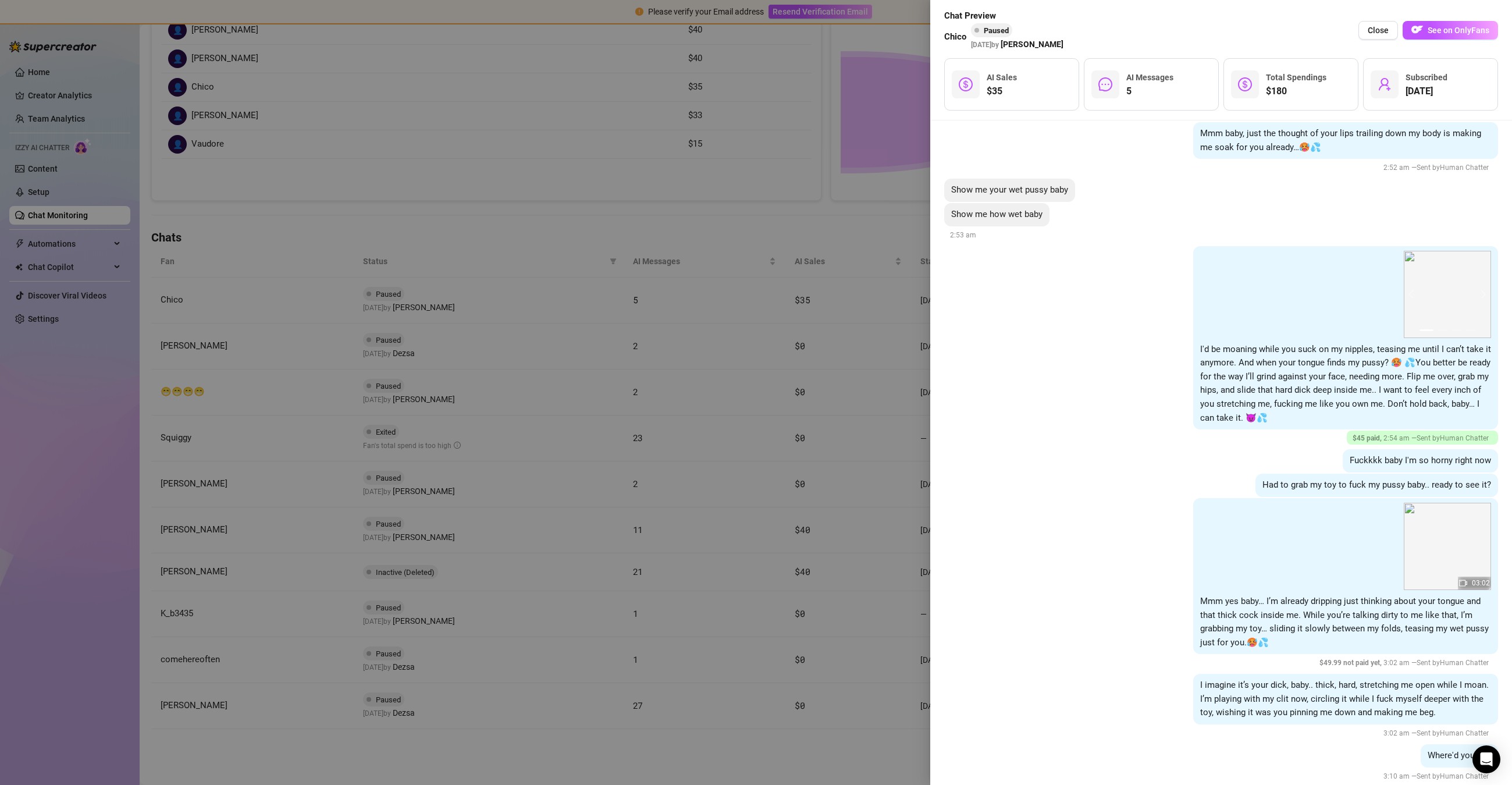
scroll to position [1392, 0]
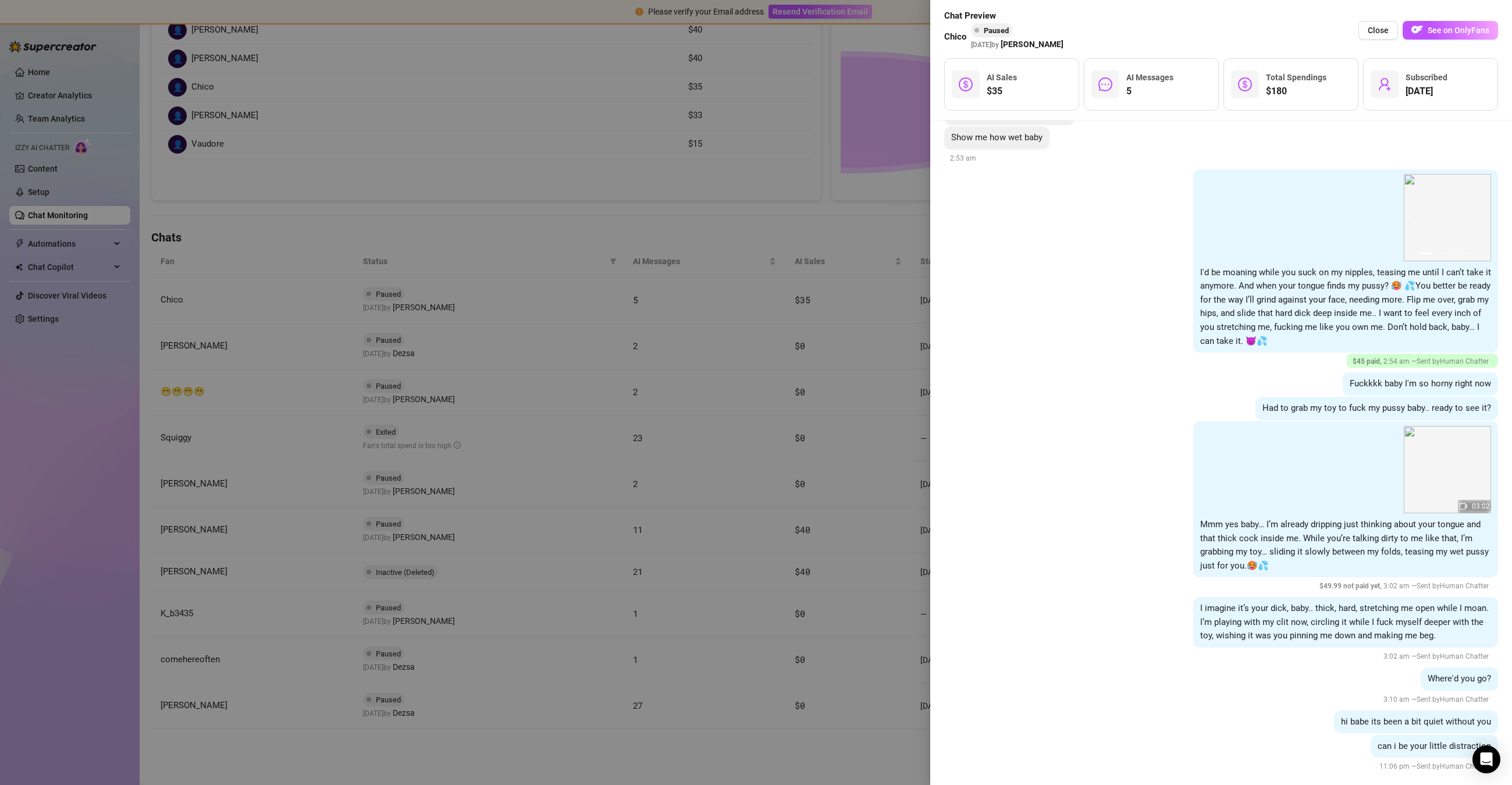
click at [654, 432] on div at bounding box center [756, 392] width 1512 height 785
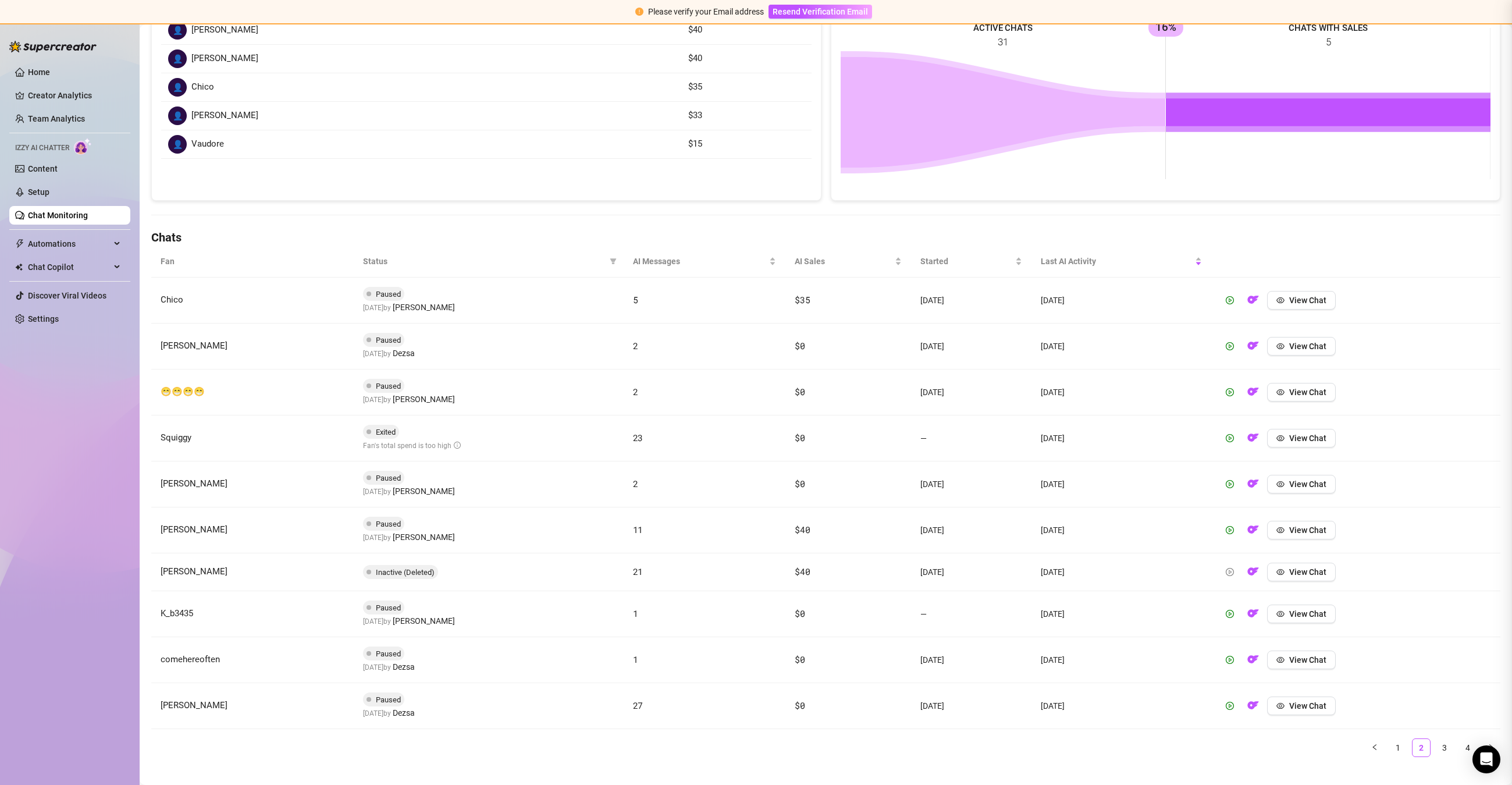
scroll to position [0, 0]
click at [1310, 344] on span "View Chat" at bounding box center [1308, 346] width 37 height 10
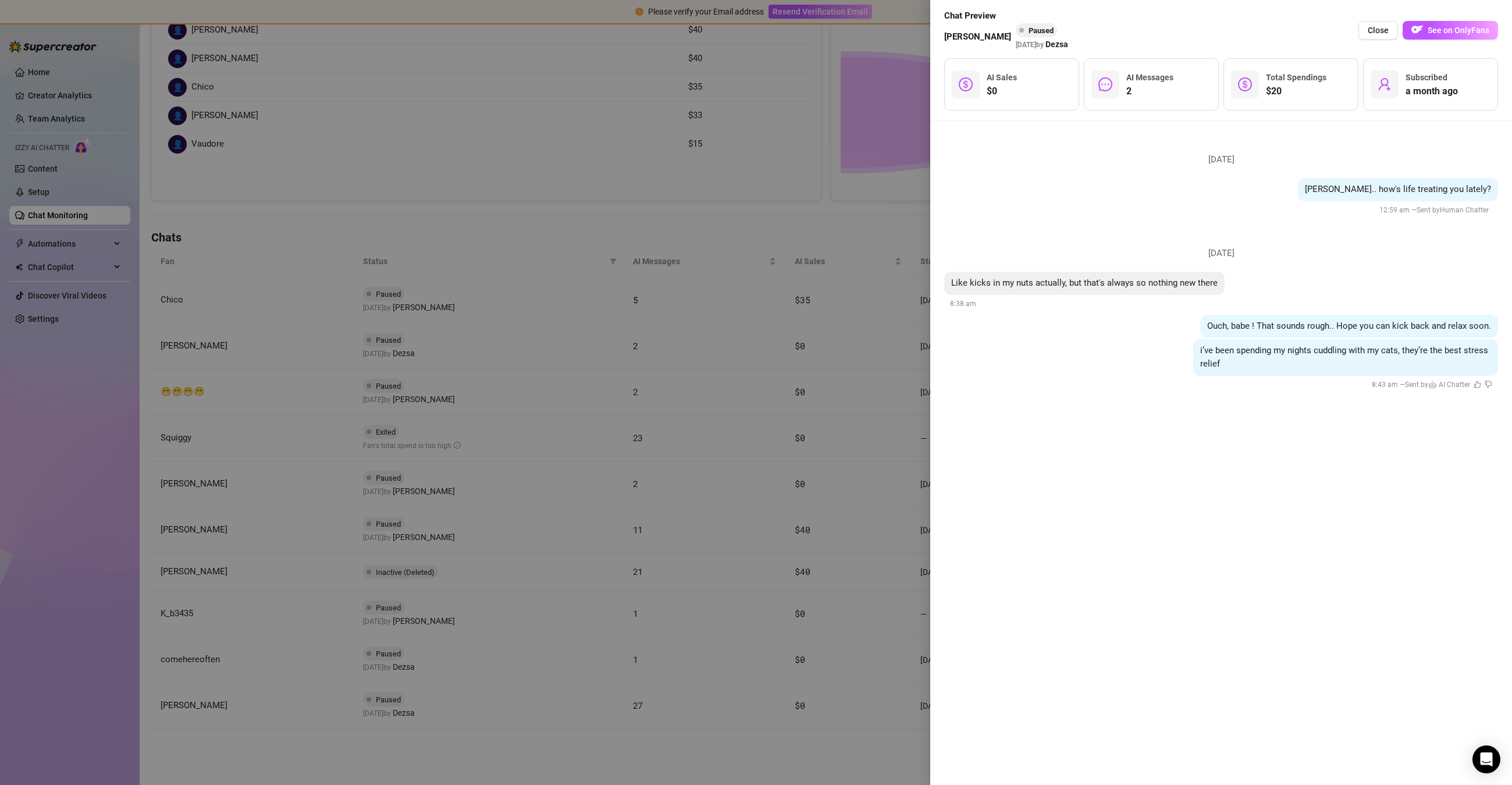
drag, startPoint x: 688, startPoint y: 493, endPoint x: 848, endPoint y: 473, distance: 161.2
click at [694, 501] on div at bounding box center [756, 392] width 1512 height 785
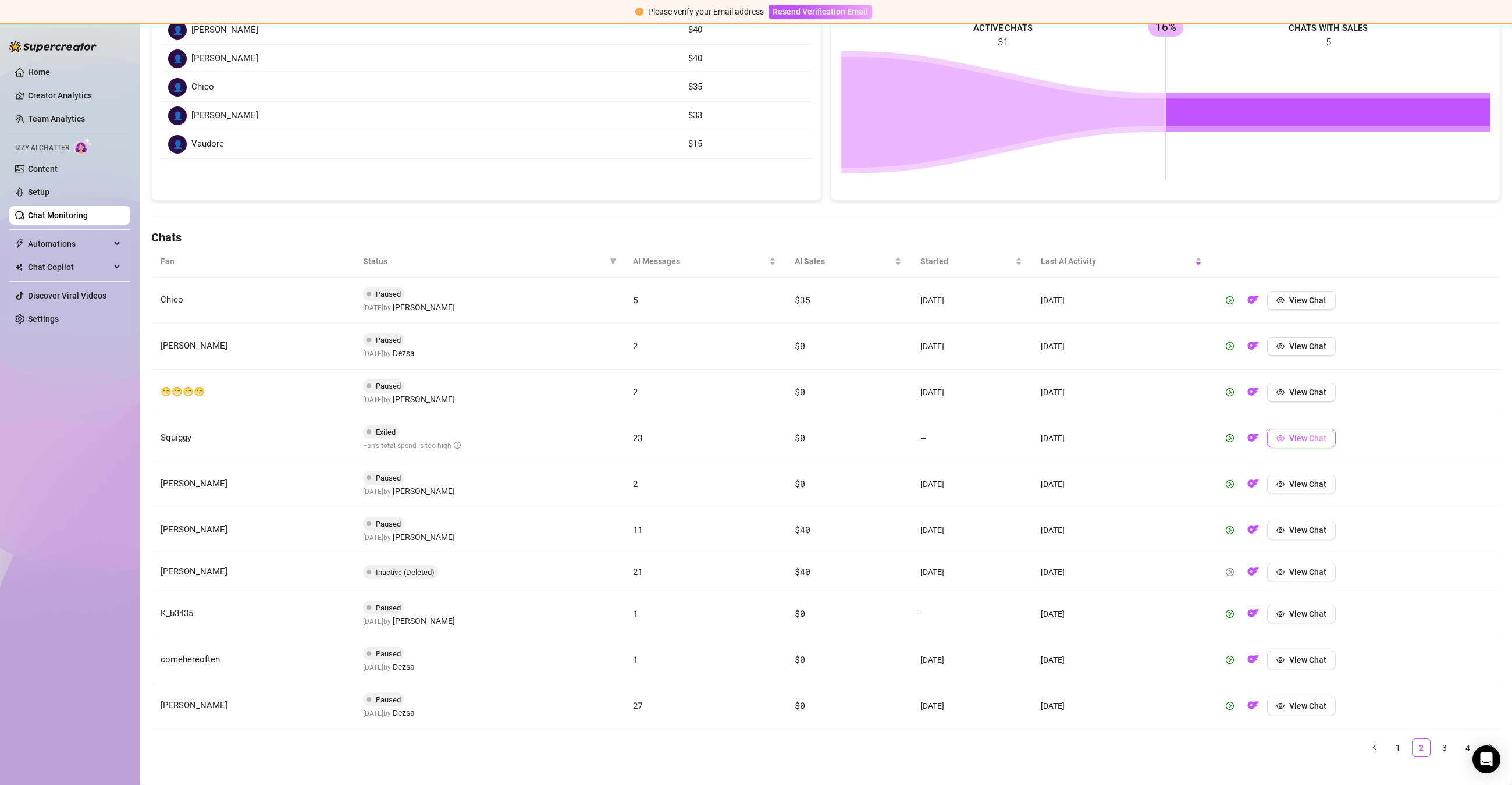
click at [1326, 439] on span "View Chat" at bounding box center [1308, 439] width 37 height 10
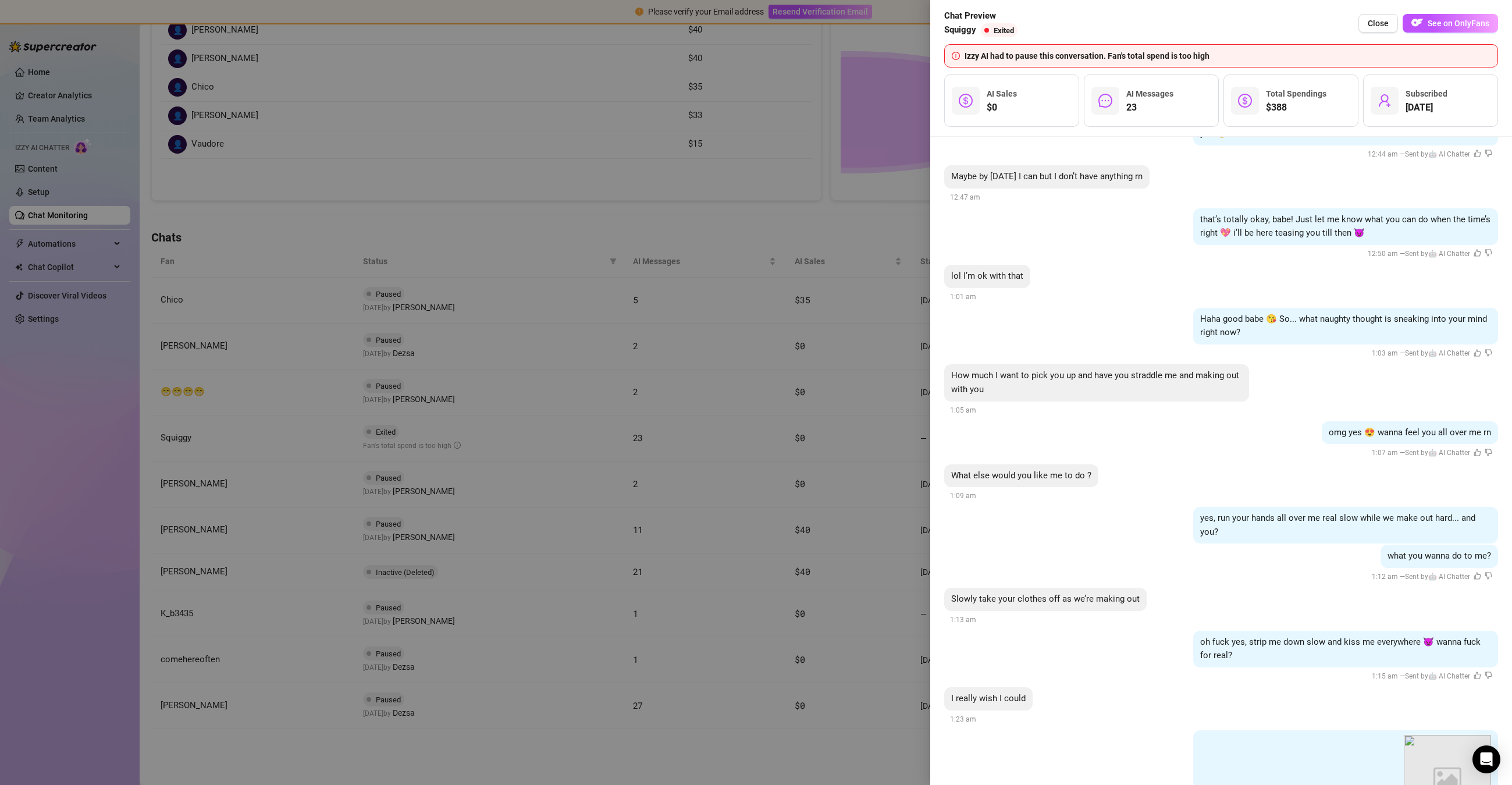
scroll to position [2877, 0]
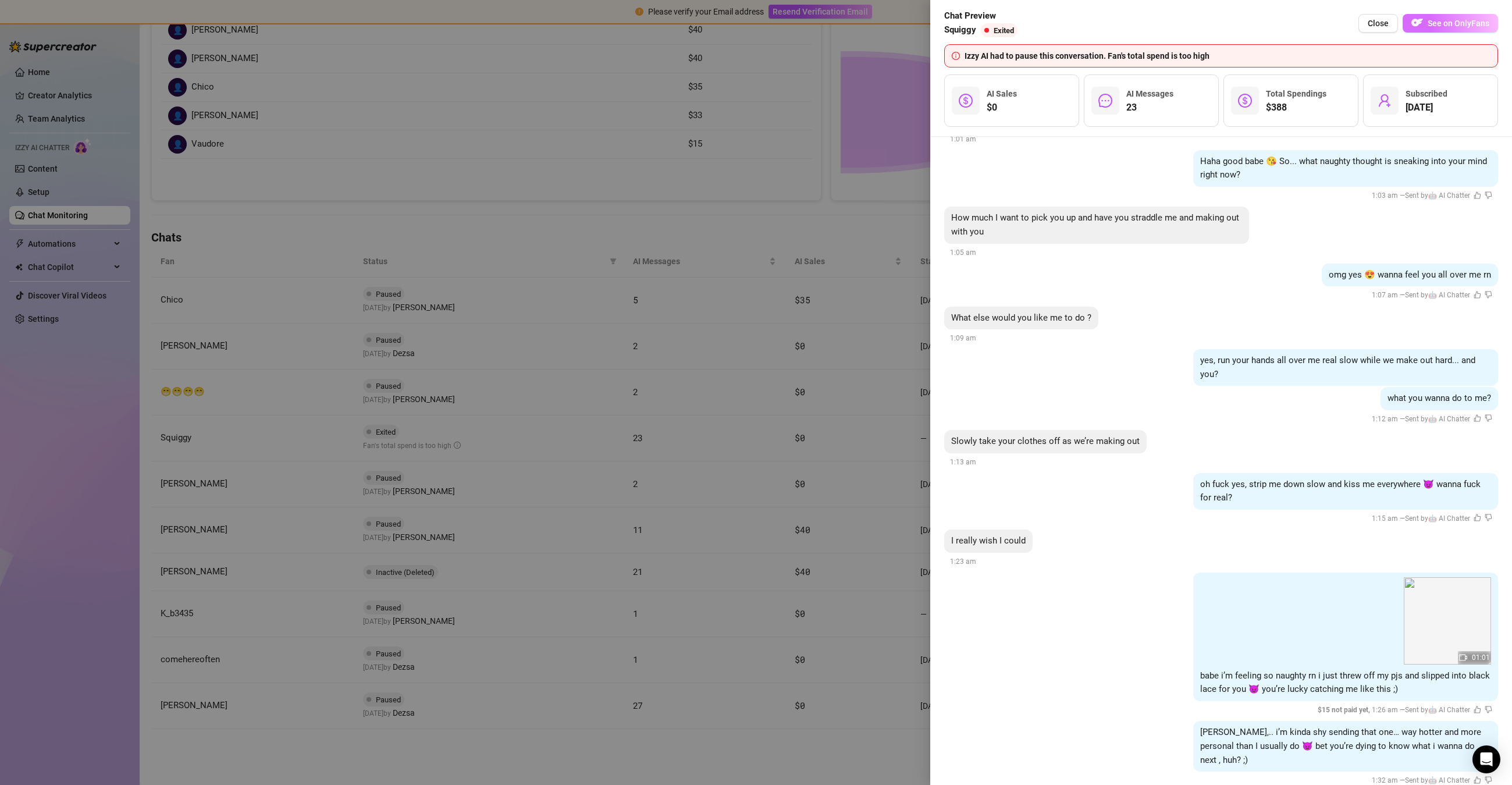
click at [1421, 28] on span "button" at bounding box center [1418, 23] width 12 height 15
click at [53, 125] on div at bounding box center [756, 392] width 1512 height 785
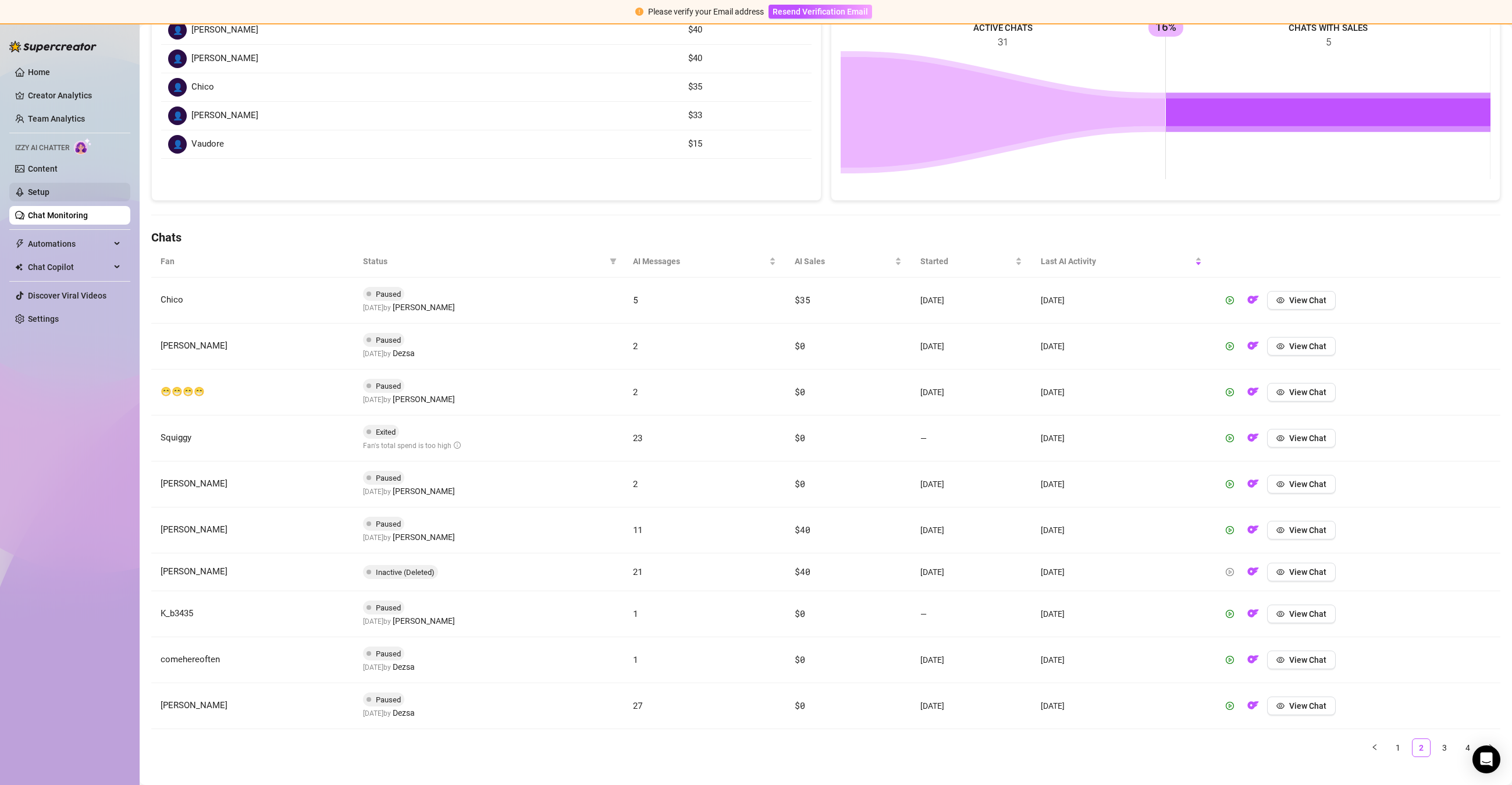
click at [50, 187] on link "Setup" at bounding box center [39, 192] width 22 height 10
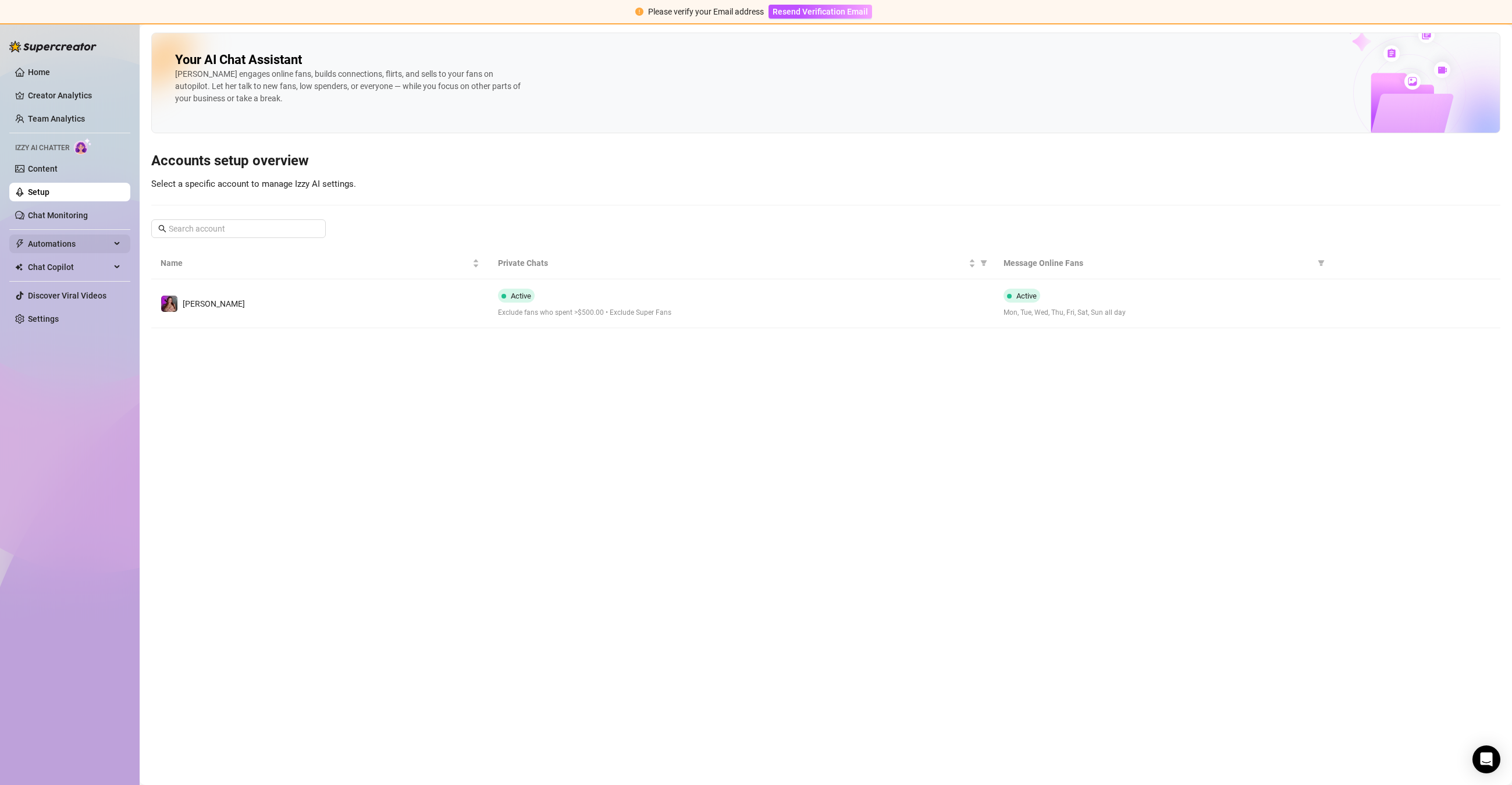
click at [74, 246] on span "Automations" at bounding box center [69, 244] width 82 height 19
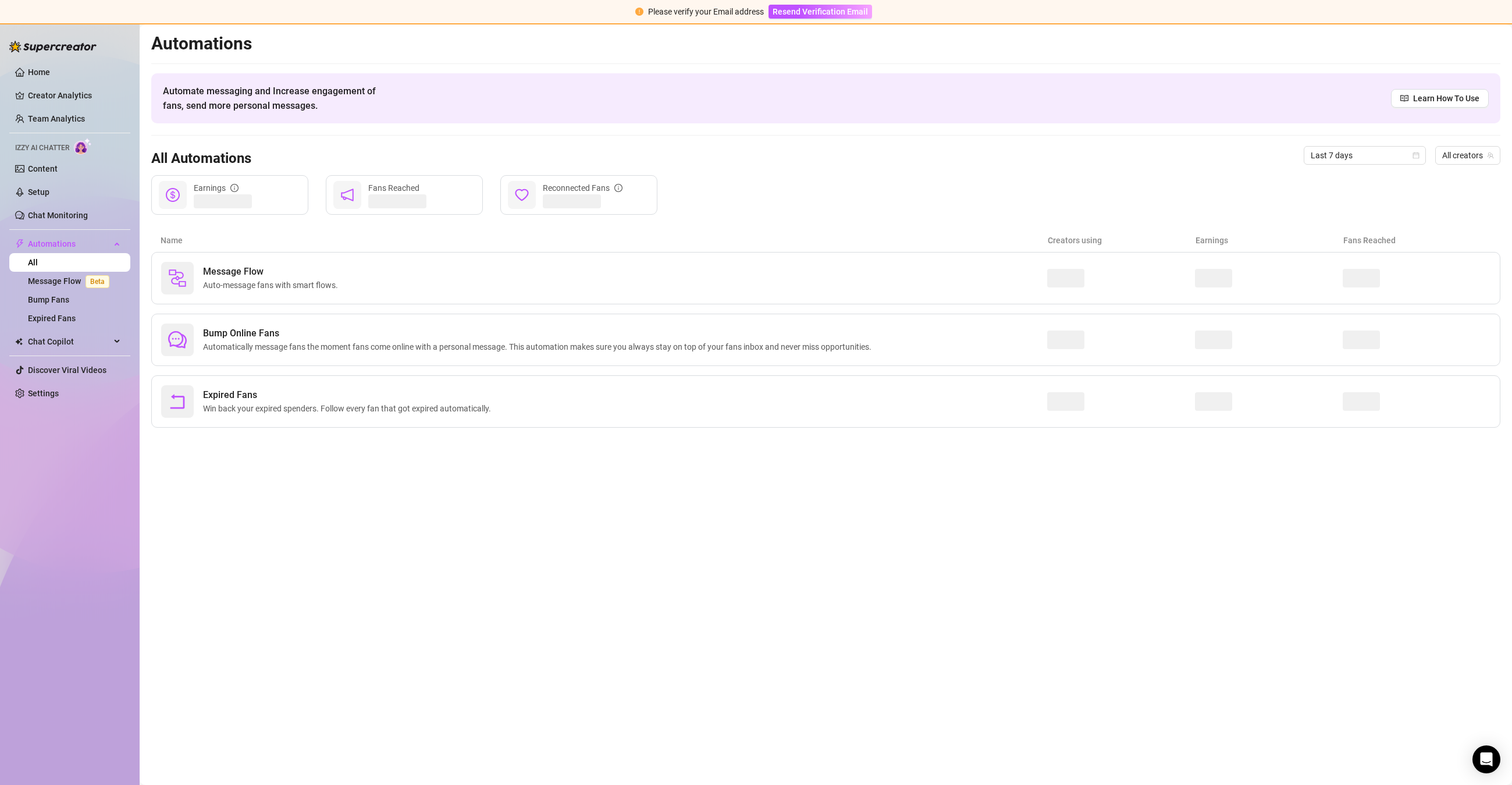
click at [38, 267] on link "All" at bounding box center [33, 262] width 10 height 10
click at [68, 348] on span "Chat Copilot" at bounding box center [69, 342] width 82 height 19
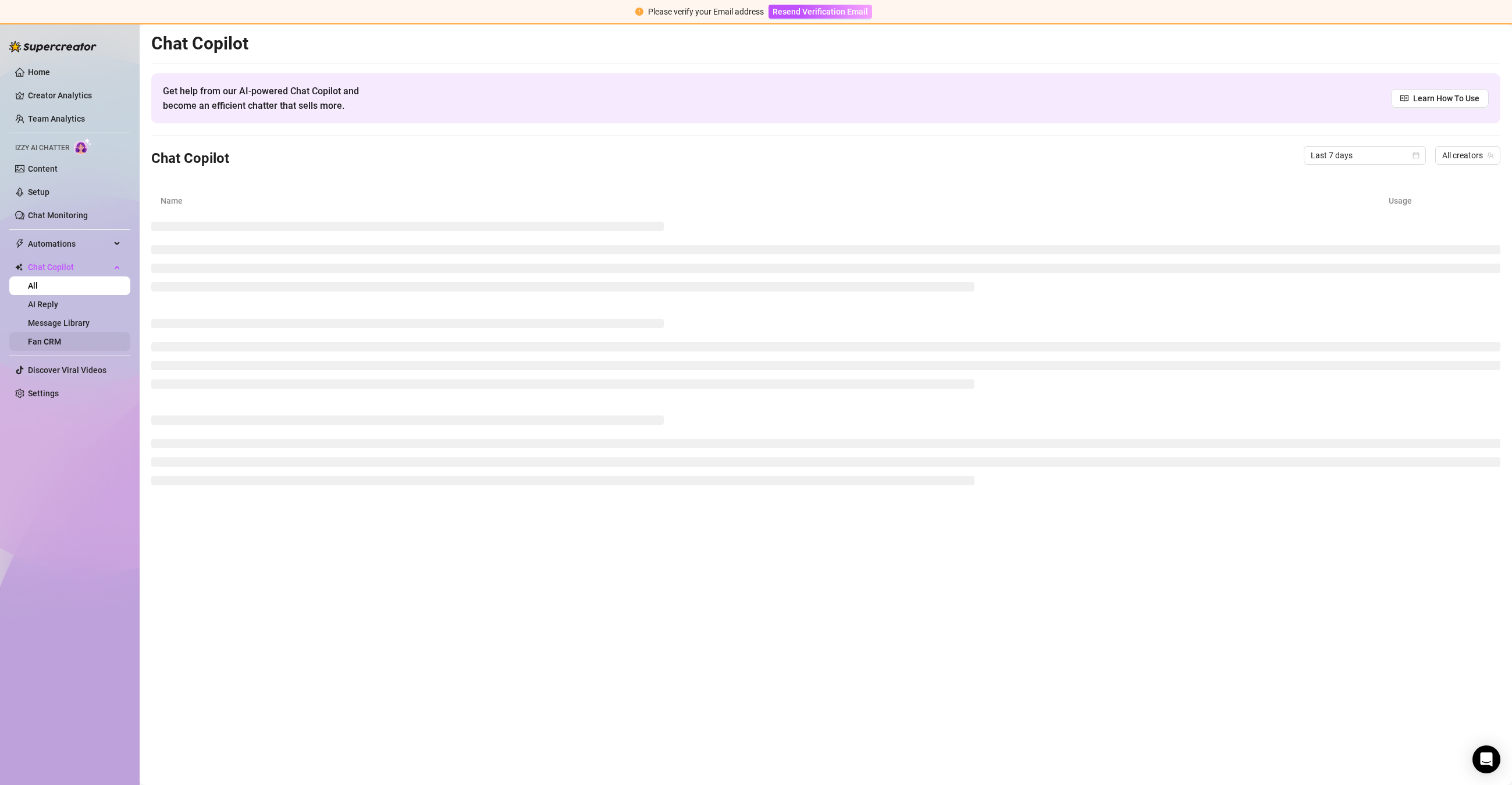
click at [61, 344] on link "Fan CRM" at bounding box center [45, 342] width 33 height 10
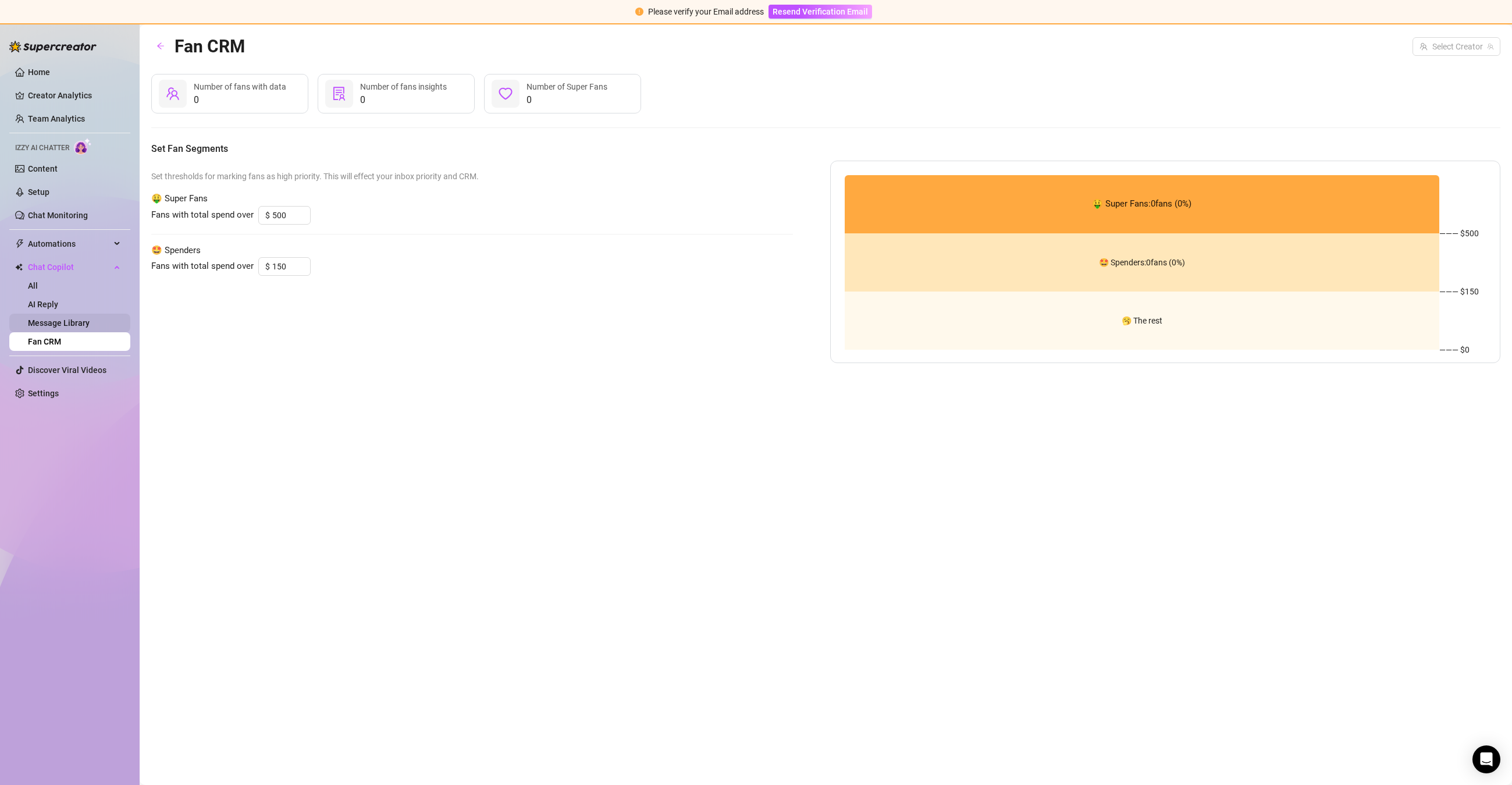
type input "100"
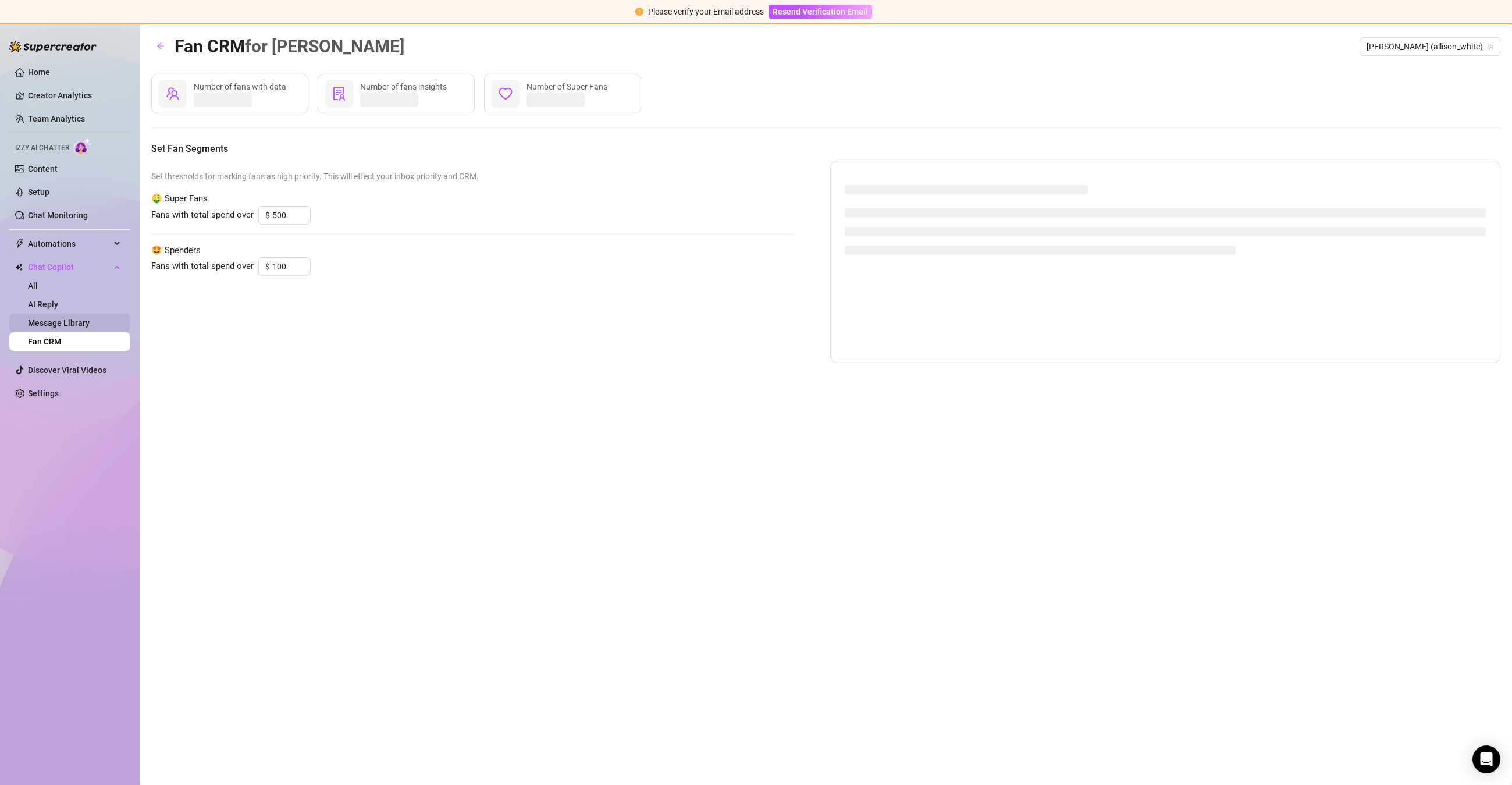
click at [69, 328] on link "Message Library" at bounding box center [59, 323] width 62 height 10
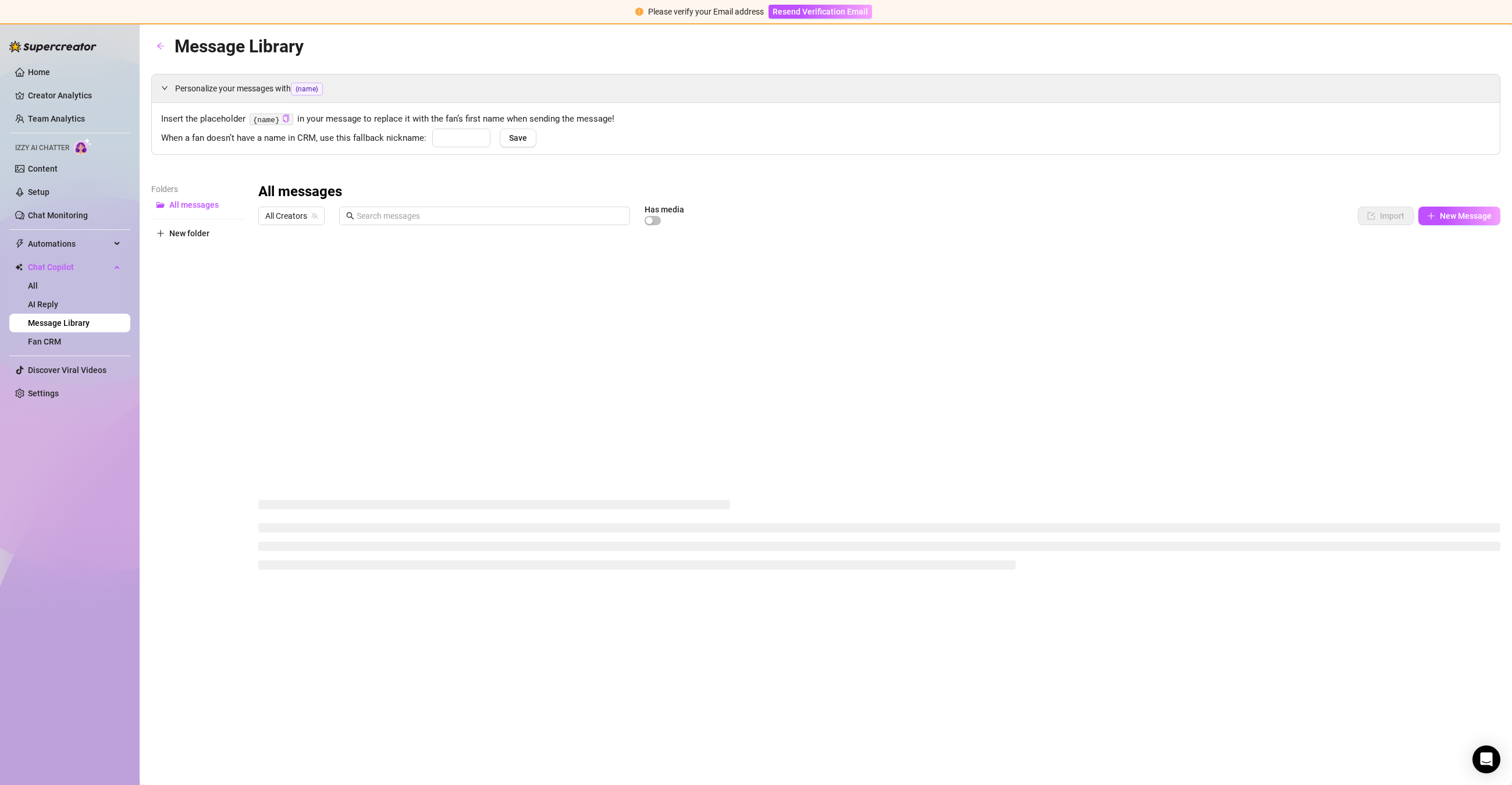
type input "babe"
click at [61, 345] on link "Fan CRM" at bounding box center [45, 342] width 33 height 10
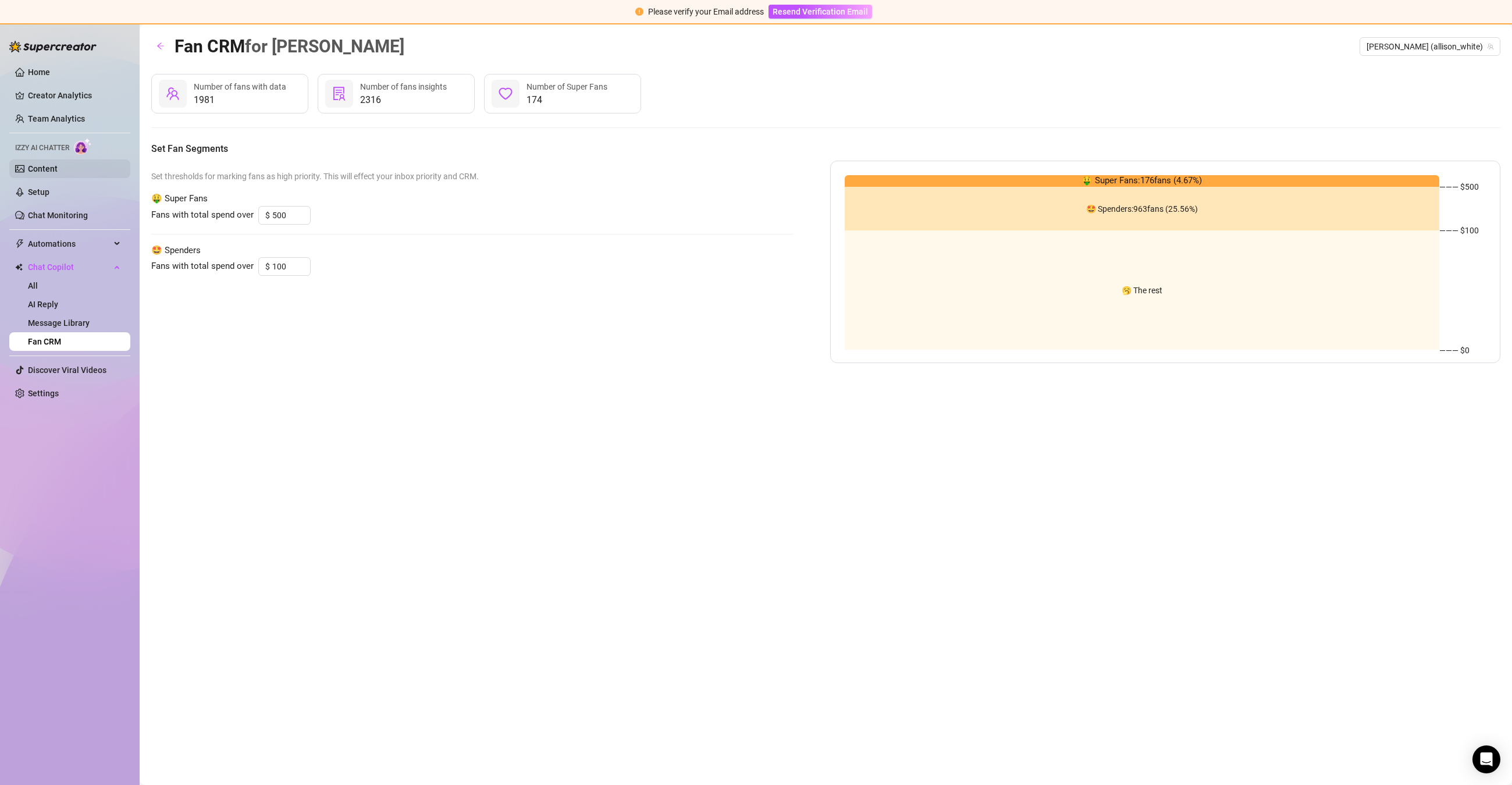
click at [57, 173] on link "Content" at bounding box center [43, 169] width 29 height 10
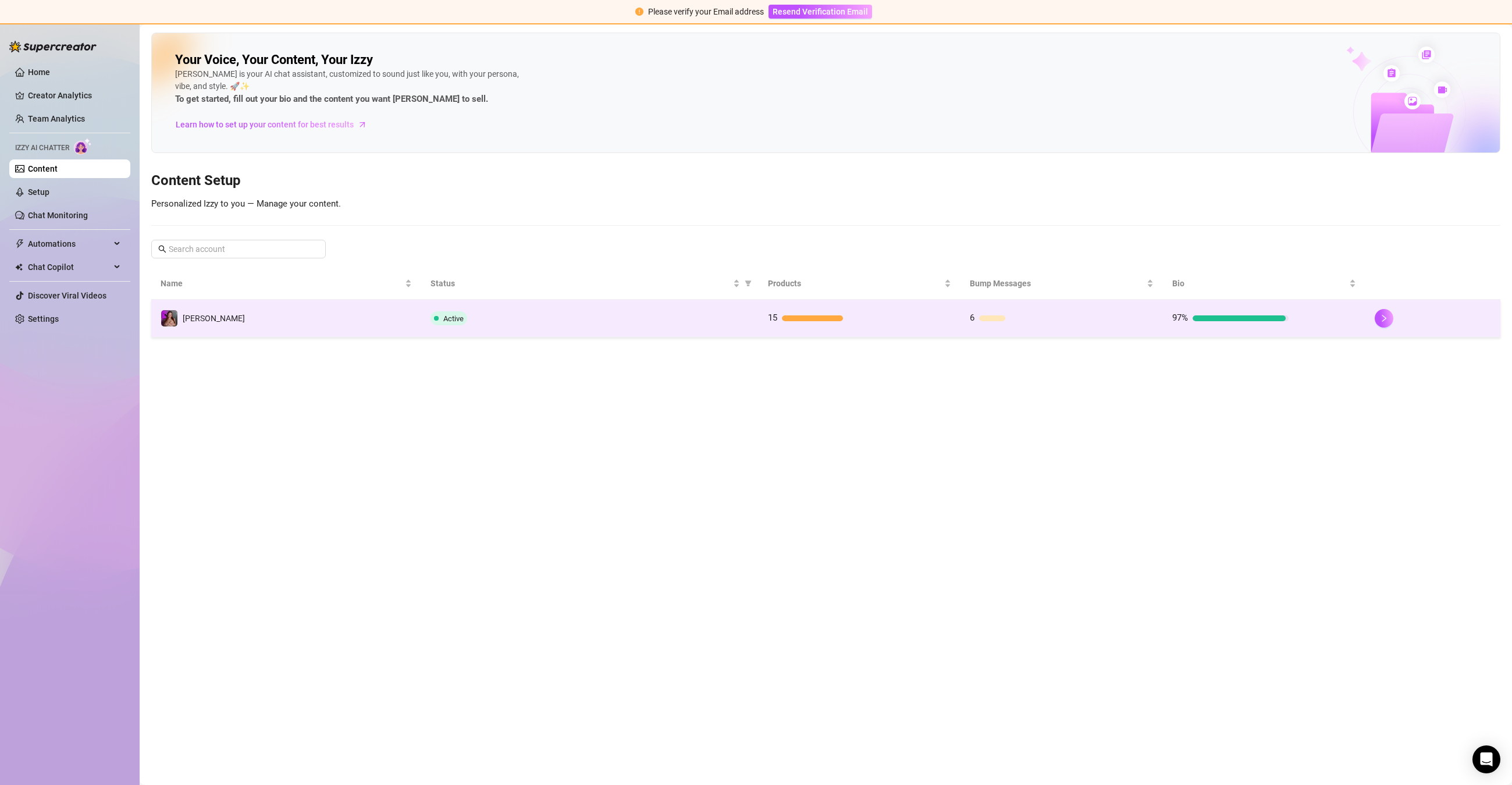
click at [574, 336] on td "Active" at bounding box center [590, 318] width 338 height 38
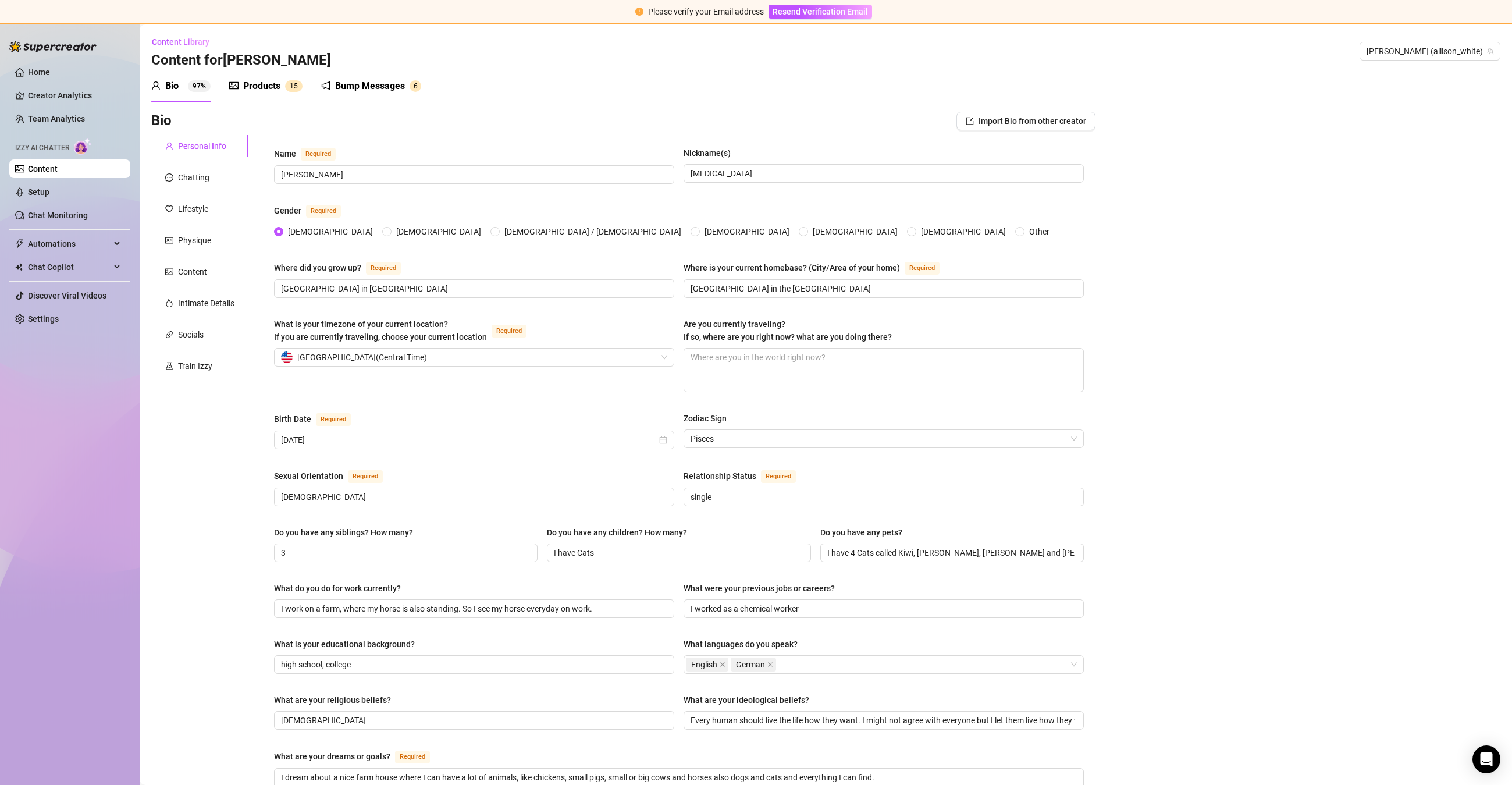
click at [273, 93] on div "Products" at bounding box center [262, 86] width 37 height 14
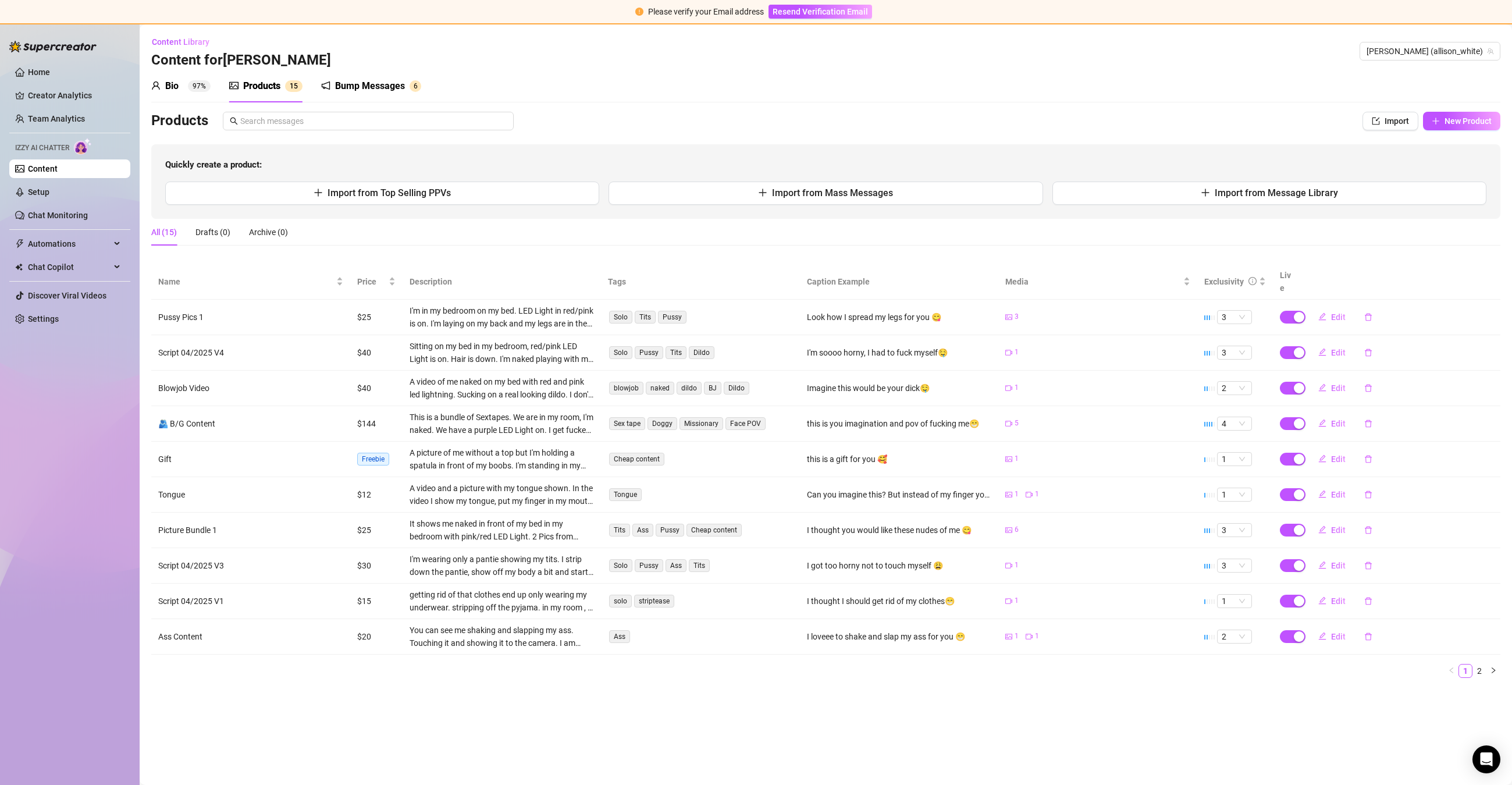
click at [343, 83] on div "Bump Messages" at bounding box center [370, 86] width 69 height 14
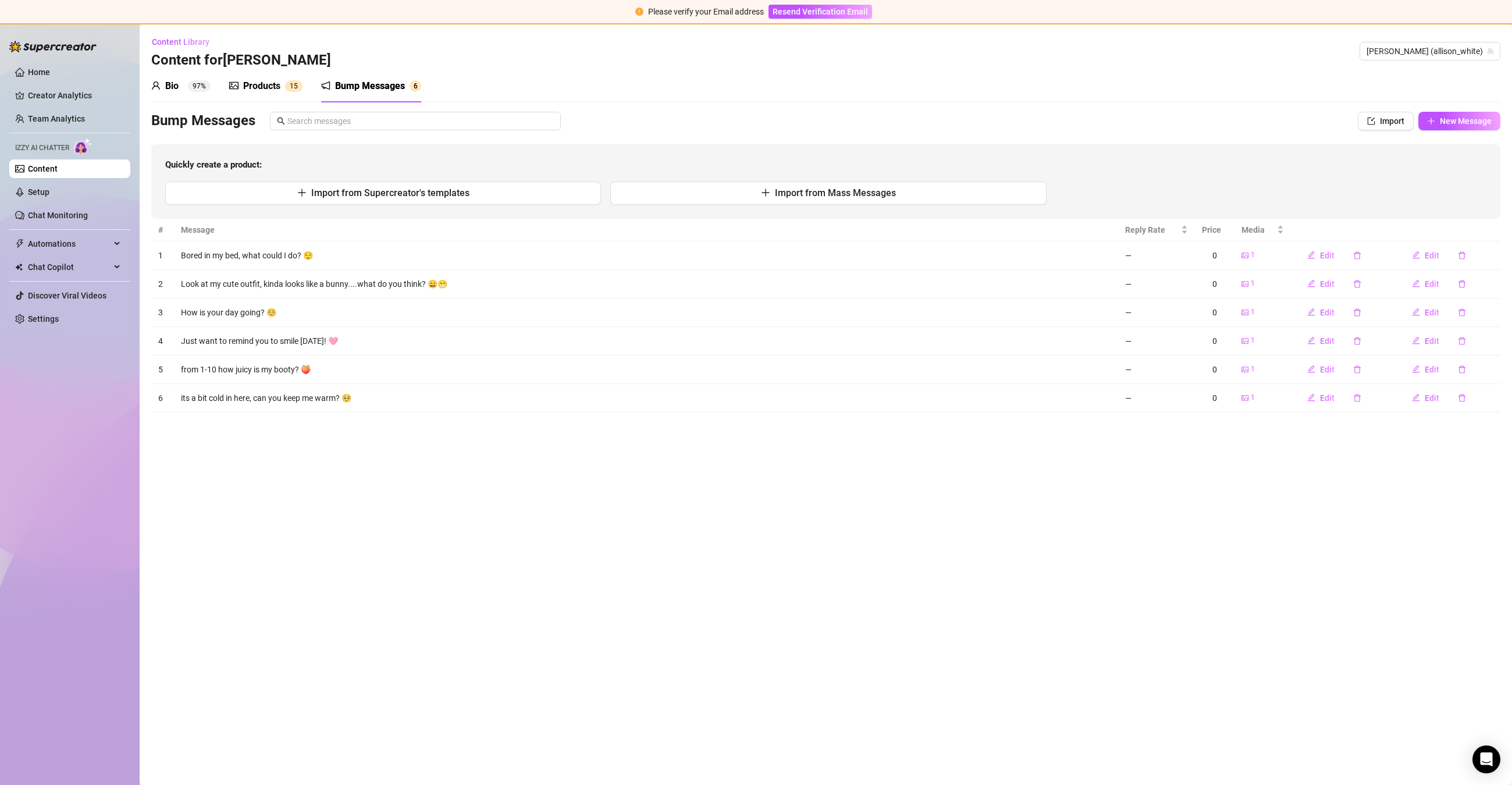
click at [177, 93] on div "Bio" at bounding box center [172, 86] width 14 height 14
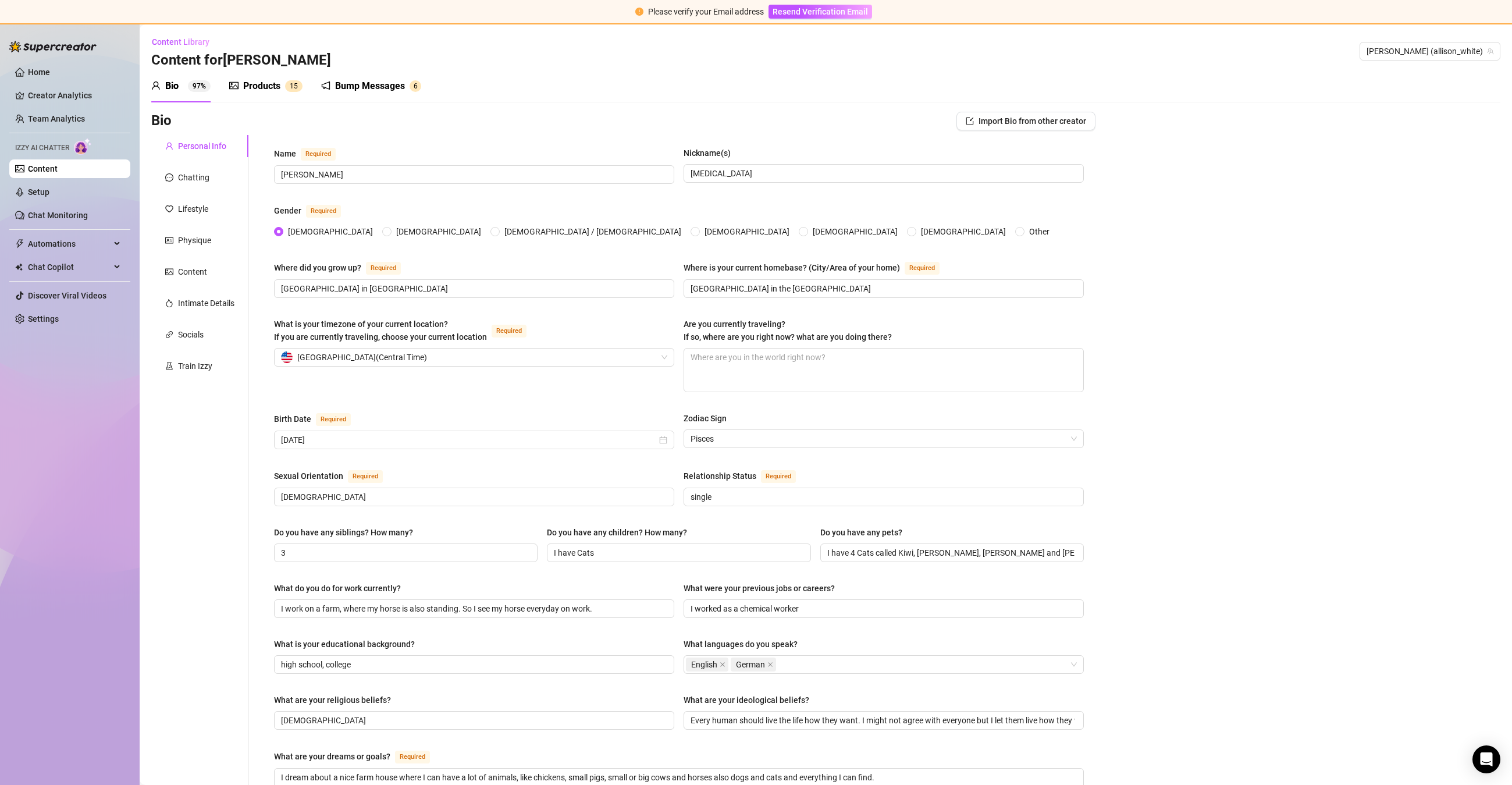
click at [259, 90] on div "Products" at bounding box center [262, 86] width 37 height 14
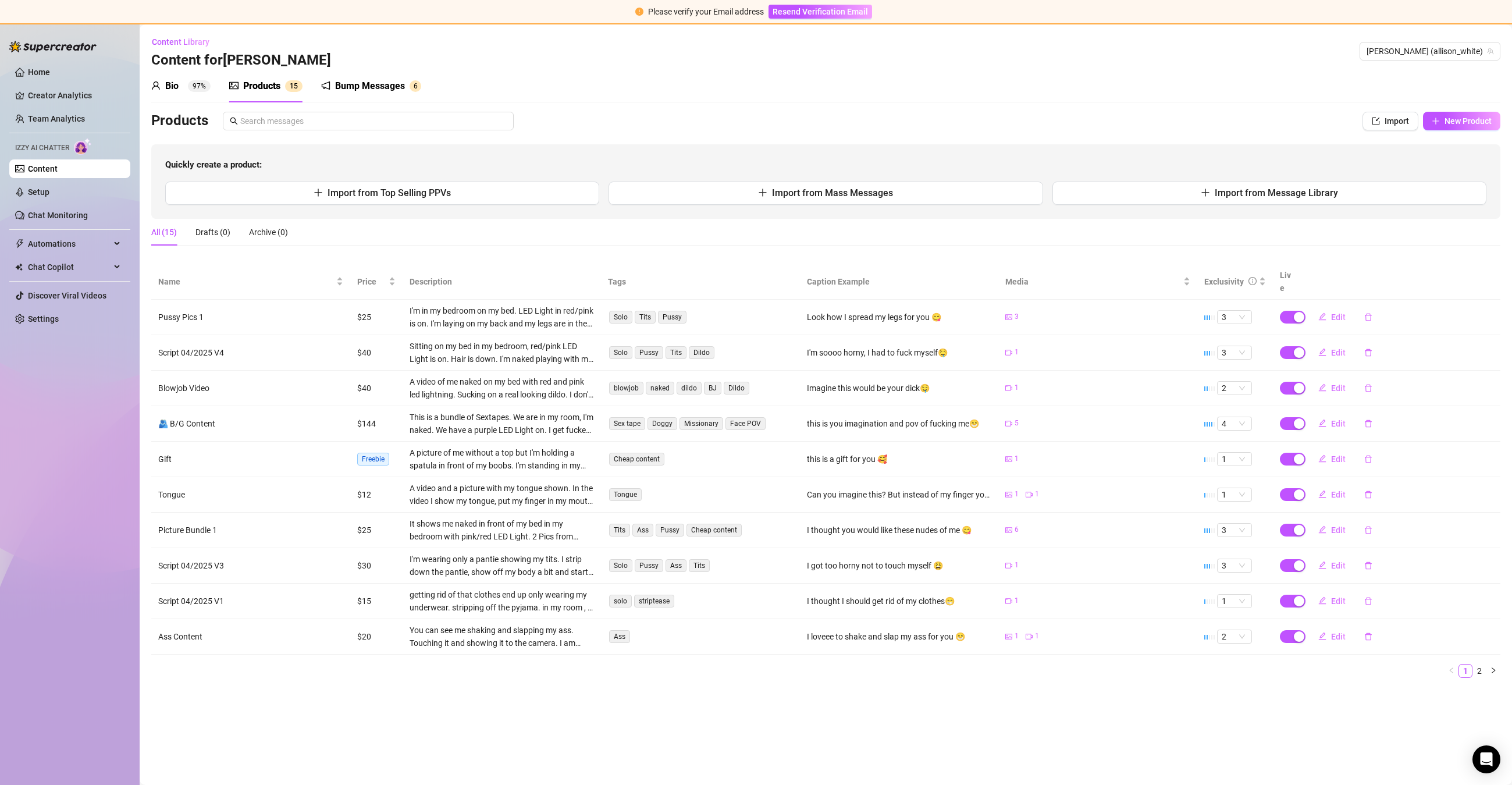
click at [350, 84] on div "Bump Messages" at bounding box center [370, 86] width 69 height 14
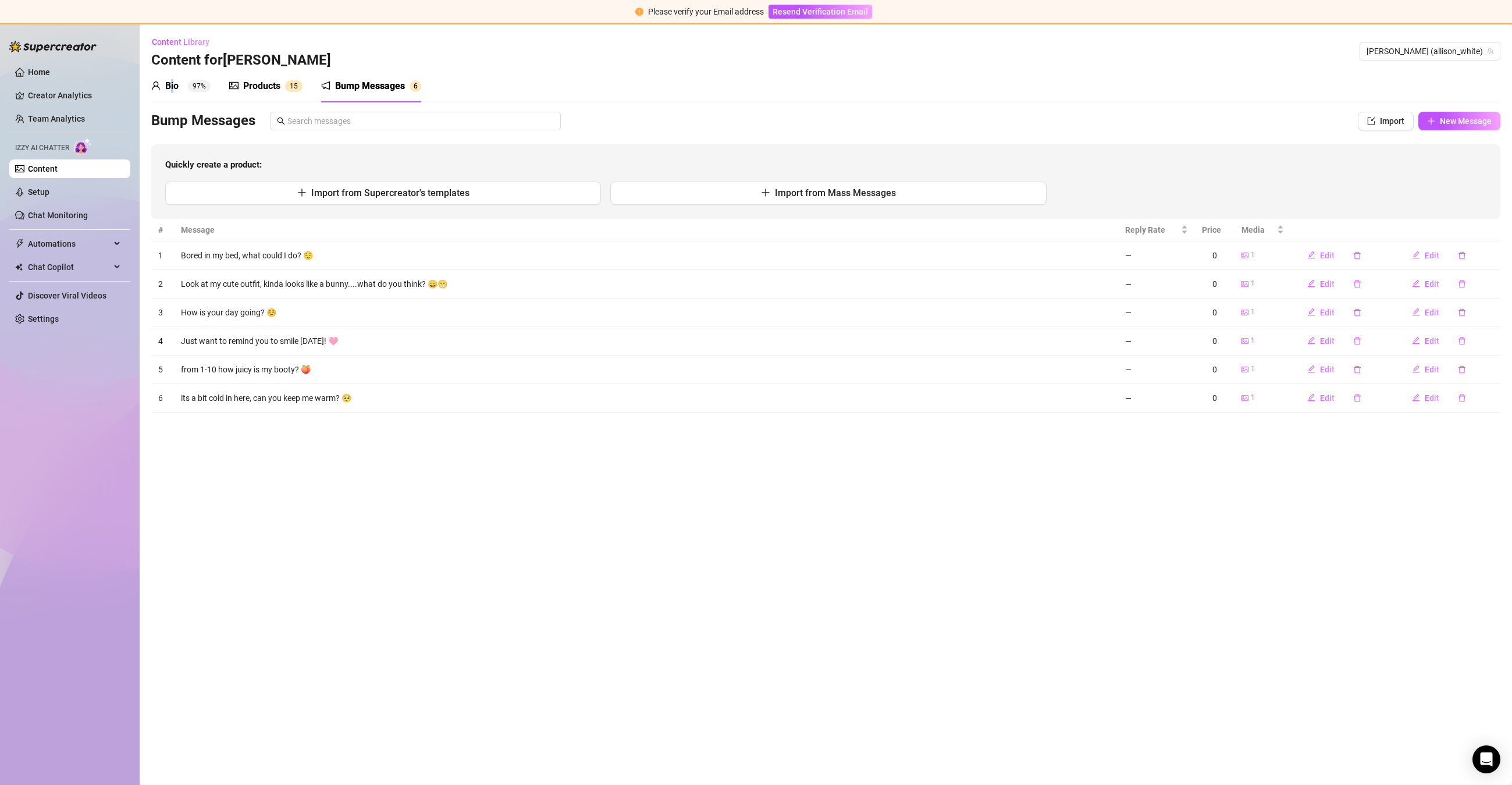
click at [174, 91] on div "Bio" at bounding box center [172, 86] width 14 height 14
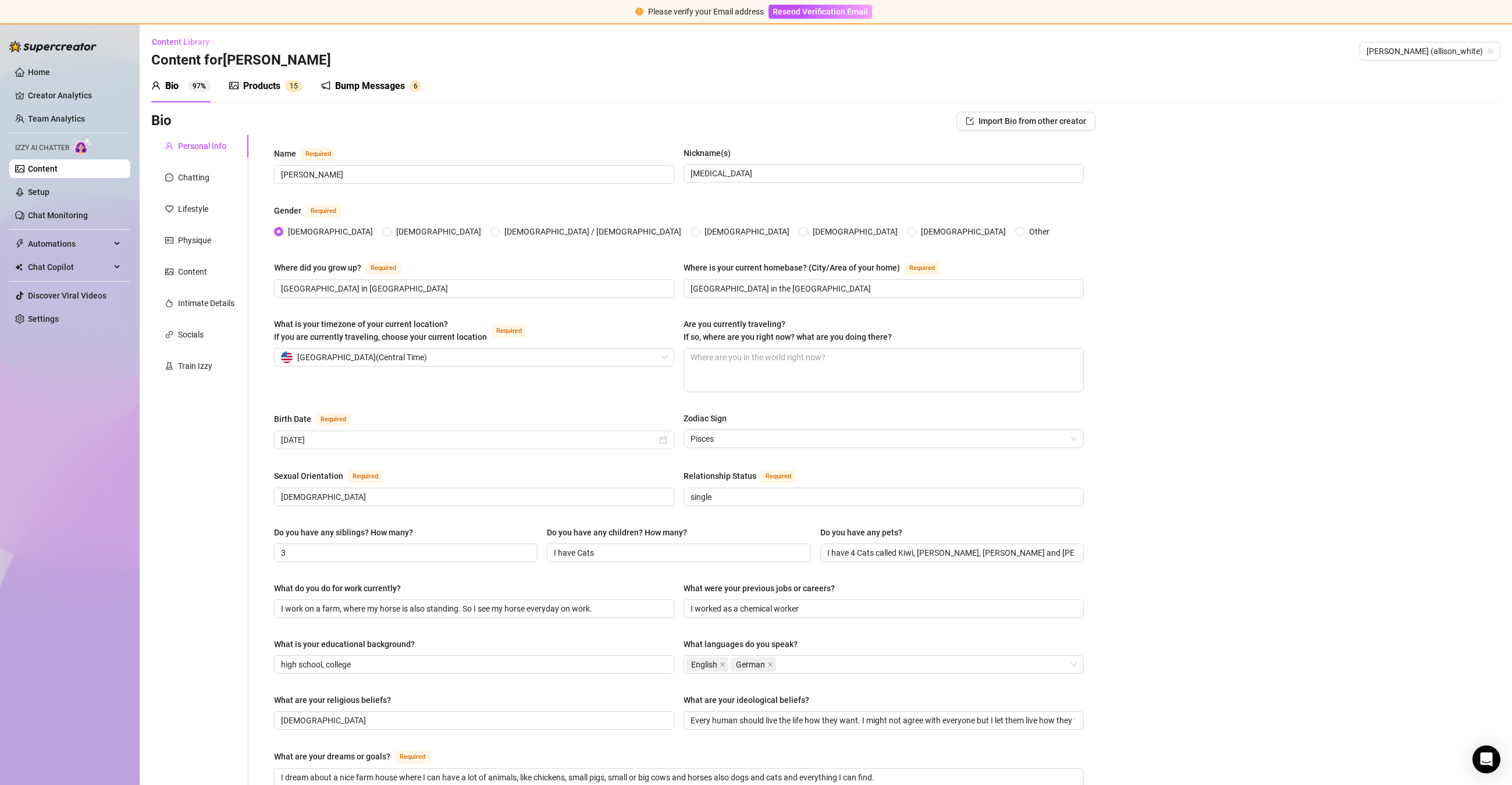
click at [414, 84] on span "6" at bounding box center [416, 86] width 4 height 8
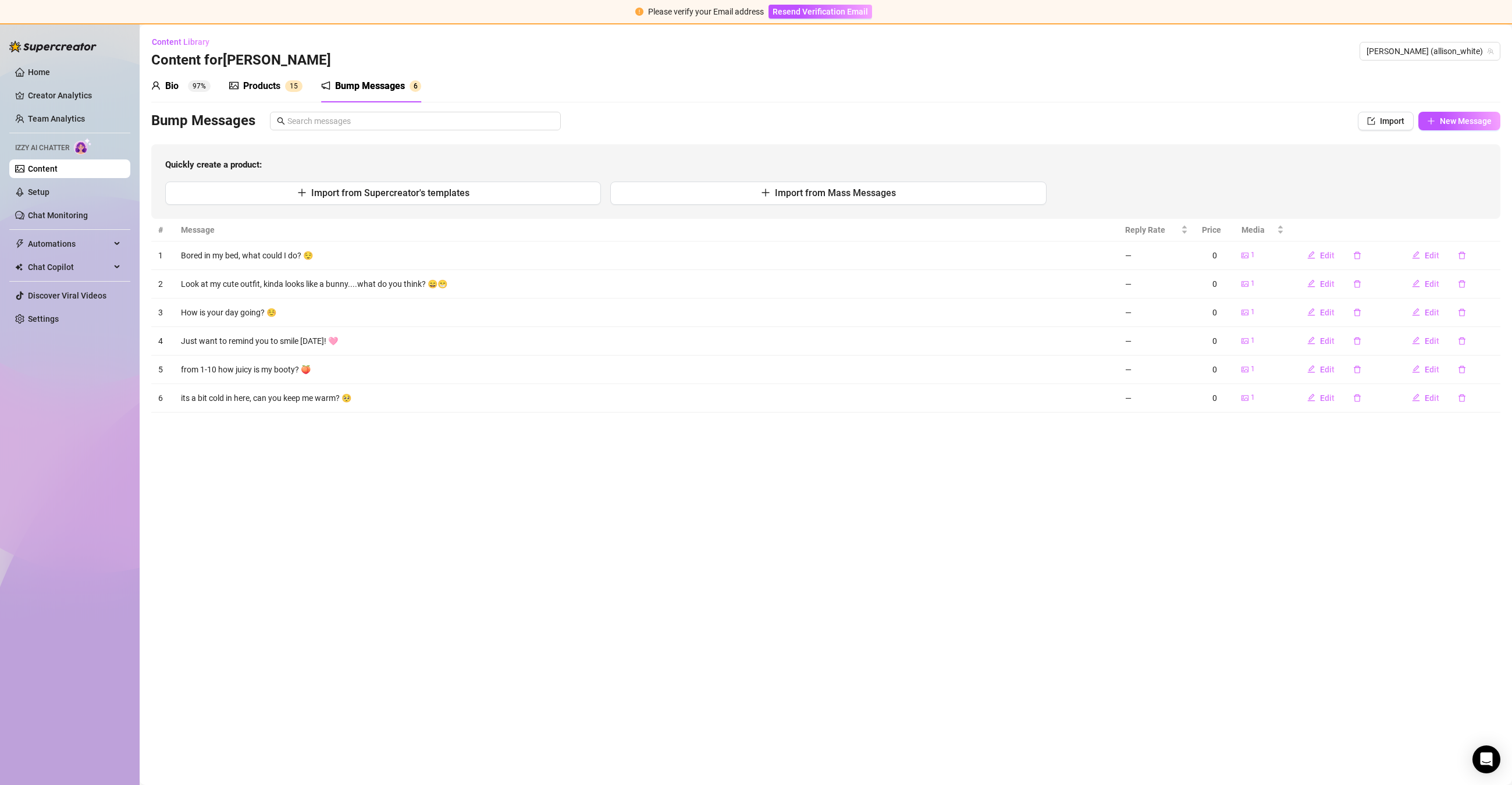
click at [185, 85] on div "Bio 97%" at bounding box center [181, 86] width 60 height 14
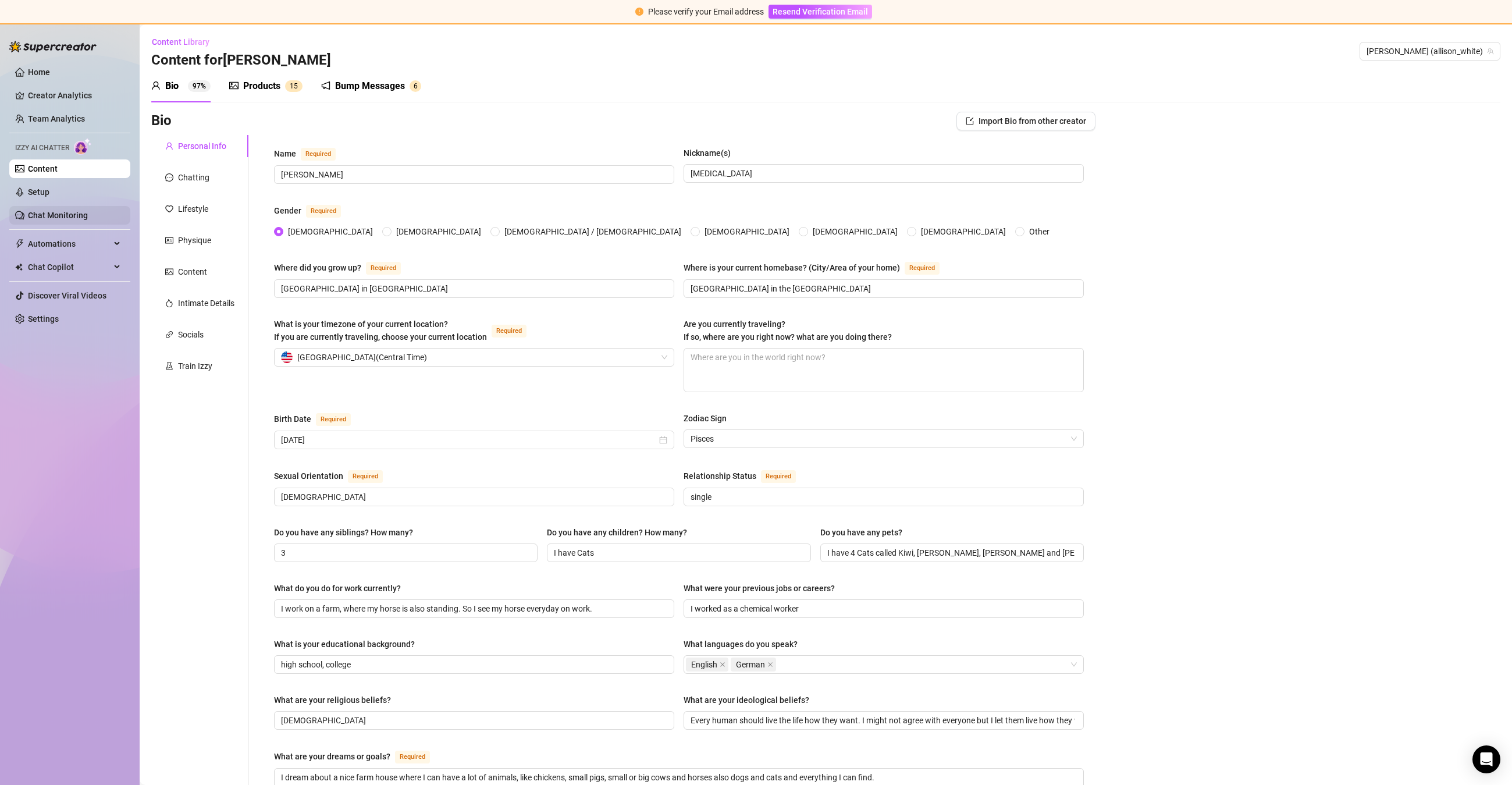
click at [75, 219] on link "Chat Monitoring" at bounding box center [58, 215] width 60 height 10
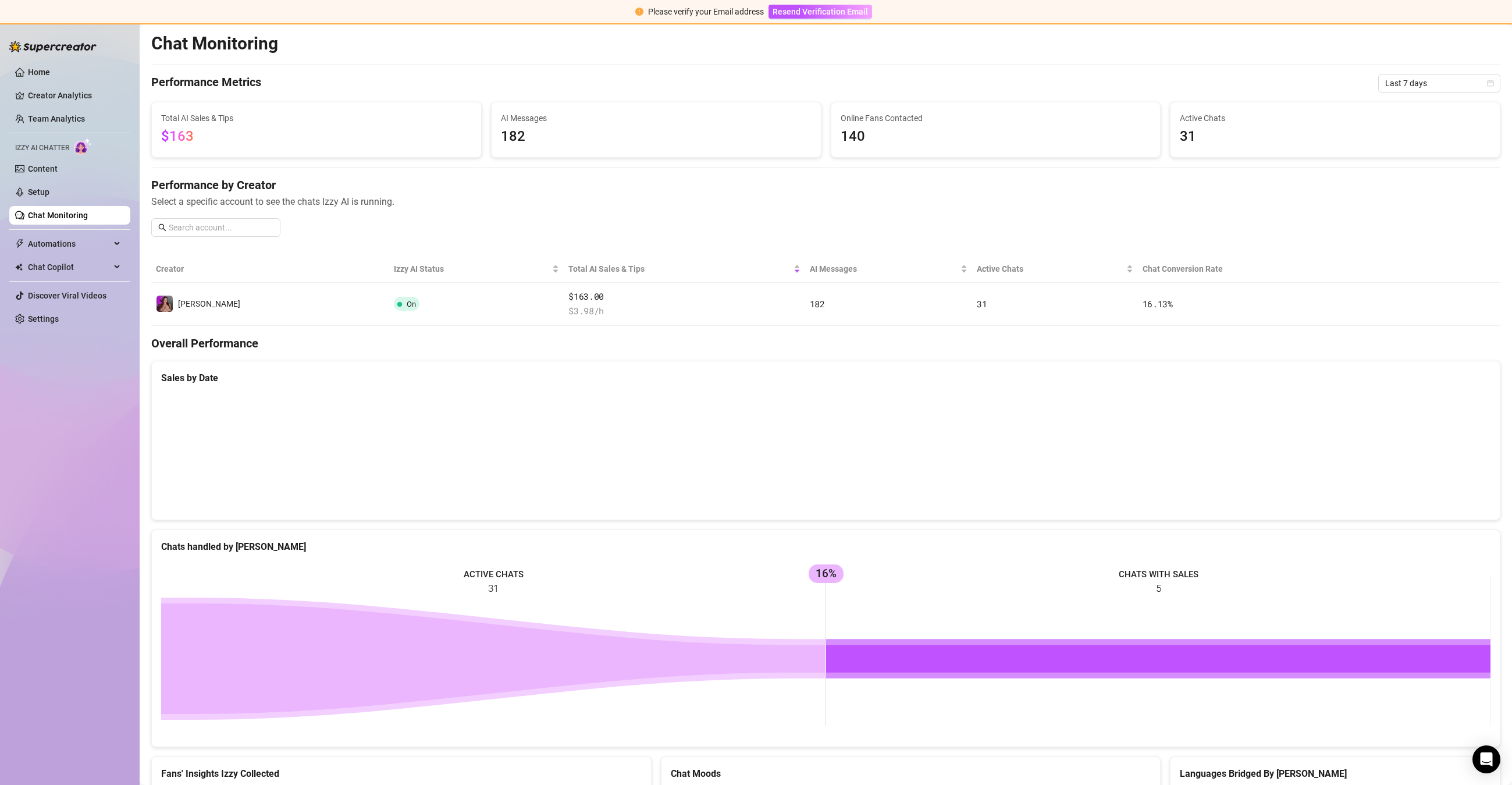
scroll to position [1, 0]
click at [85, 119] on link "Team Analytics" at bounding box center [57, 119] width 57 height 10
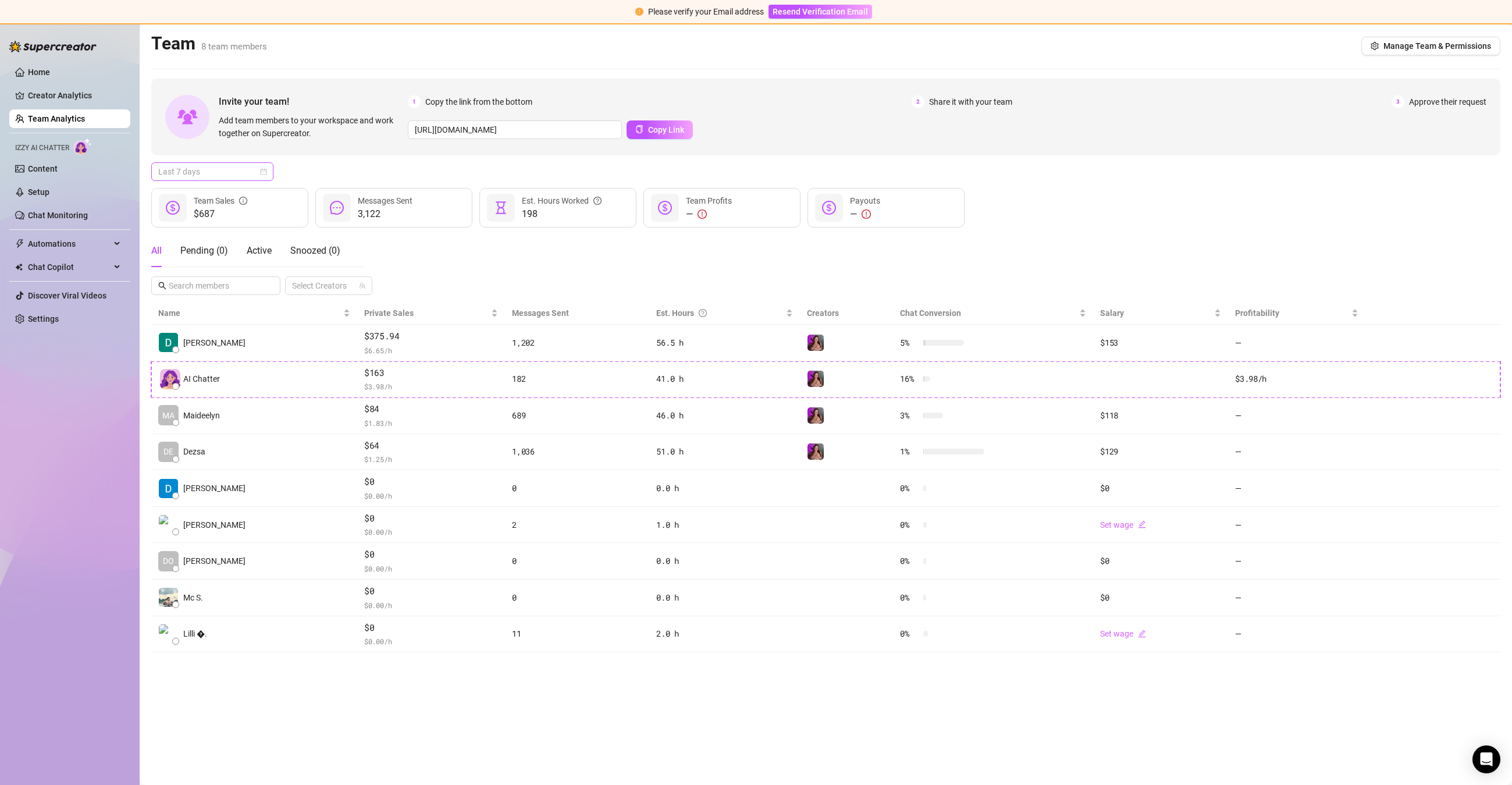
click at [254, 170] on span "Last 7 days" at bounding box center [212, 171] width 109 height 18
click at [222, 218] on div "Last 7 days" at bounding box center [212, 213] width 104 height 13
